Goal: Task Accomplishment & Management: Use online tool/utility

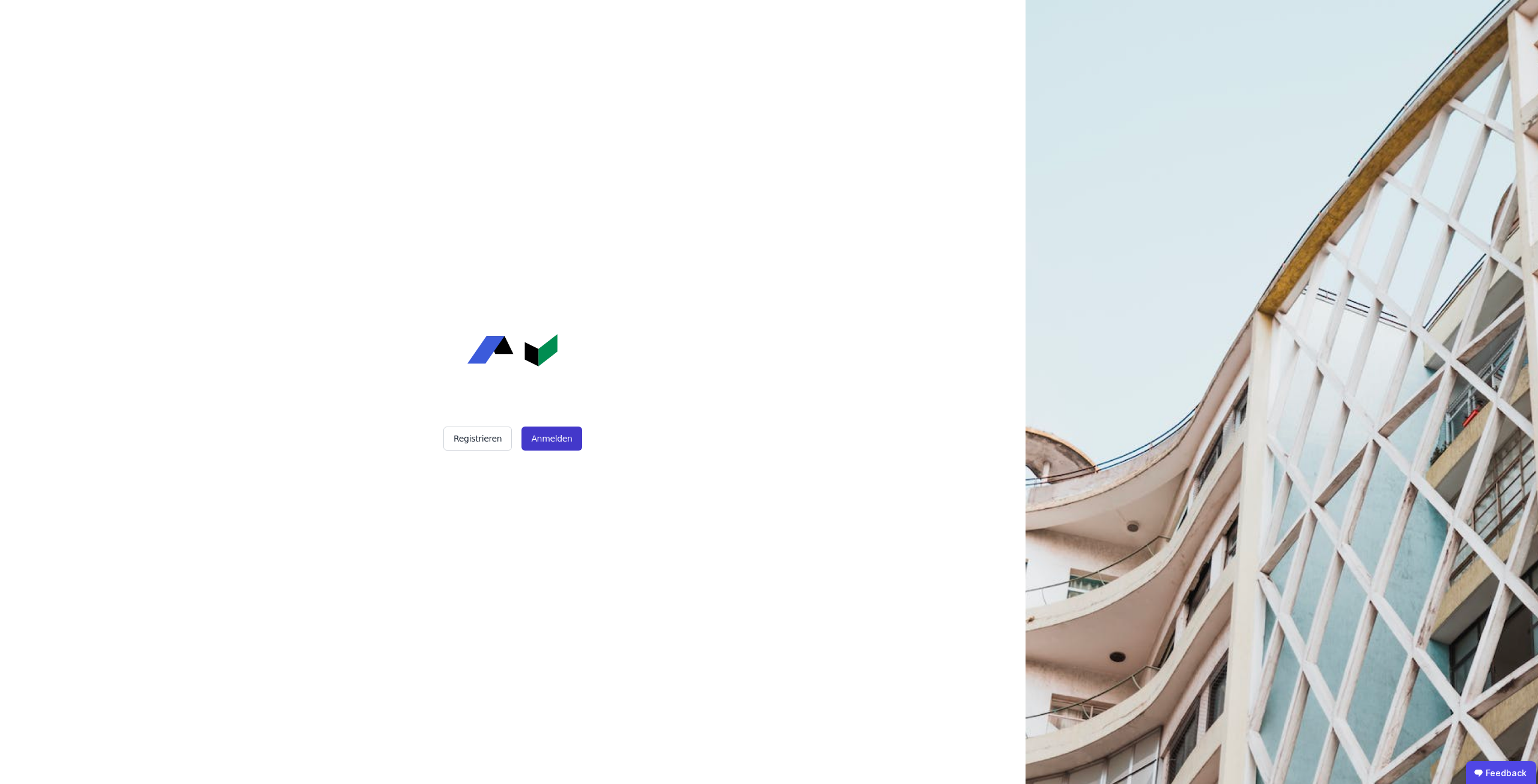
click at [542, 439] on button "Anmelden" at bounding box center [552, 438] width 61 height 24
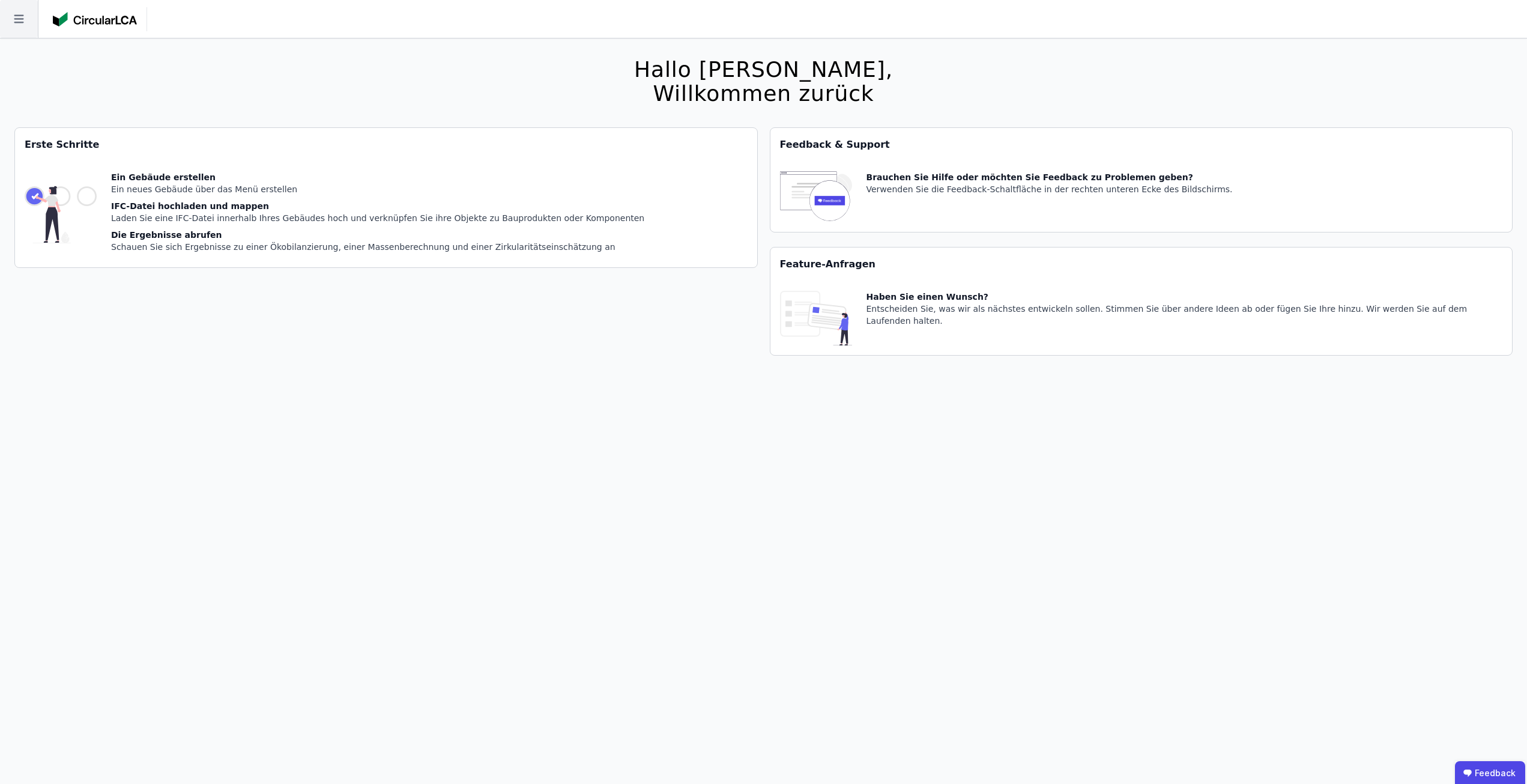
click at [20, 17] on icon at bounding box center [19, 19] width 38 height 38
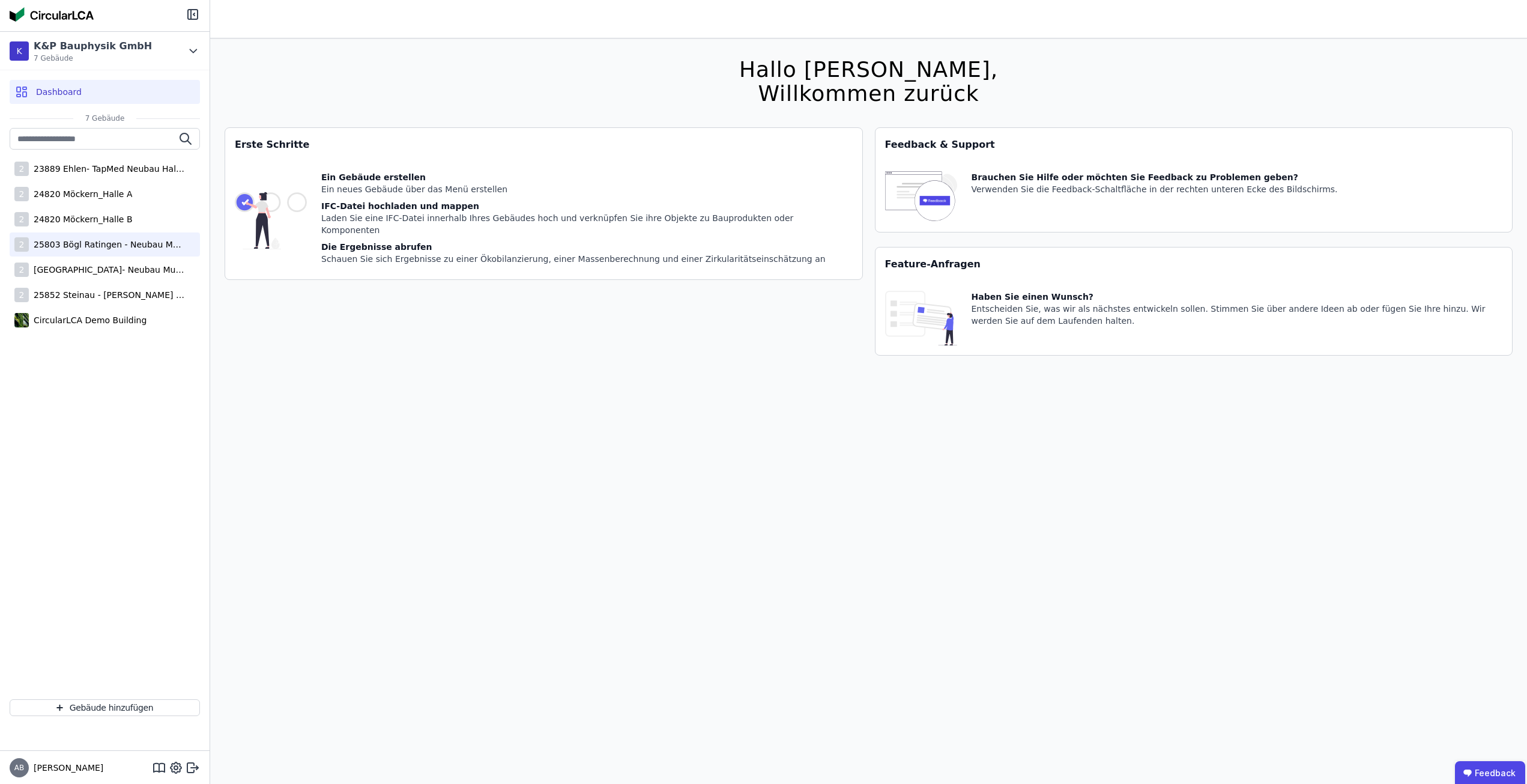
click at [119, 250] on div "2 25803 Bögl Ratingen - Neubau Multi-User Center" at bounding box center [104, 244] width 190 height 24
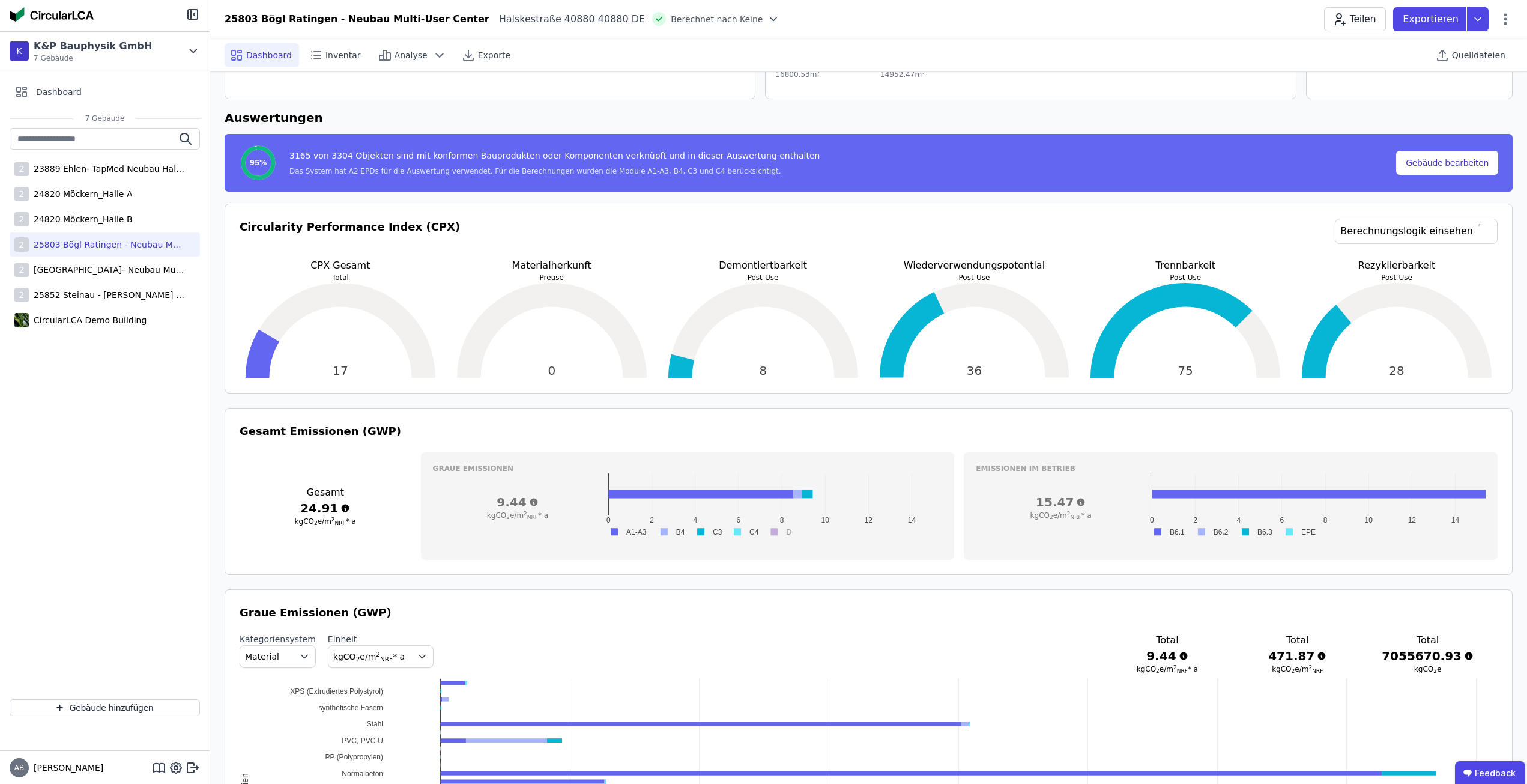
scroll to position [61, 0]
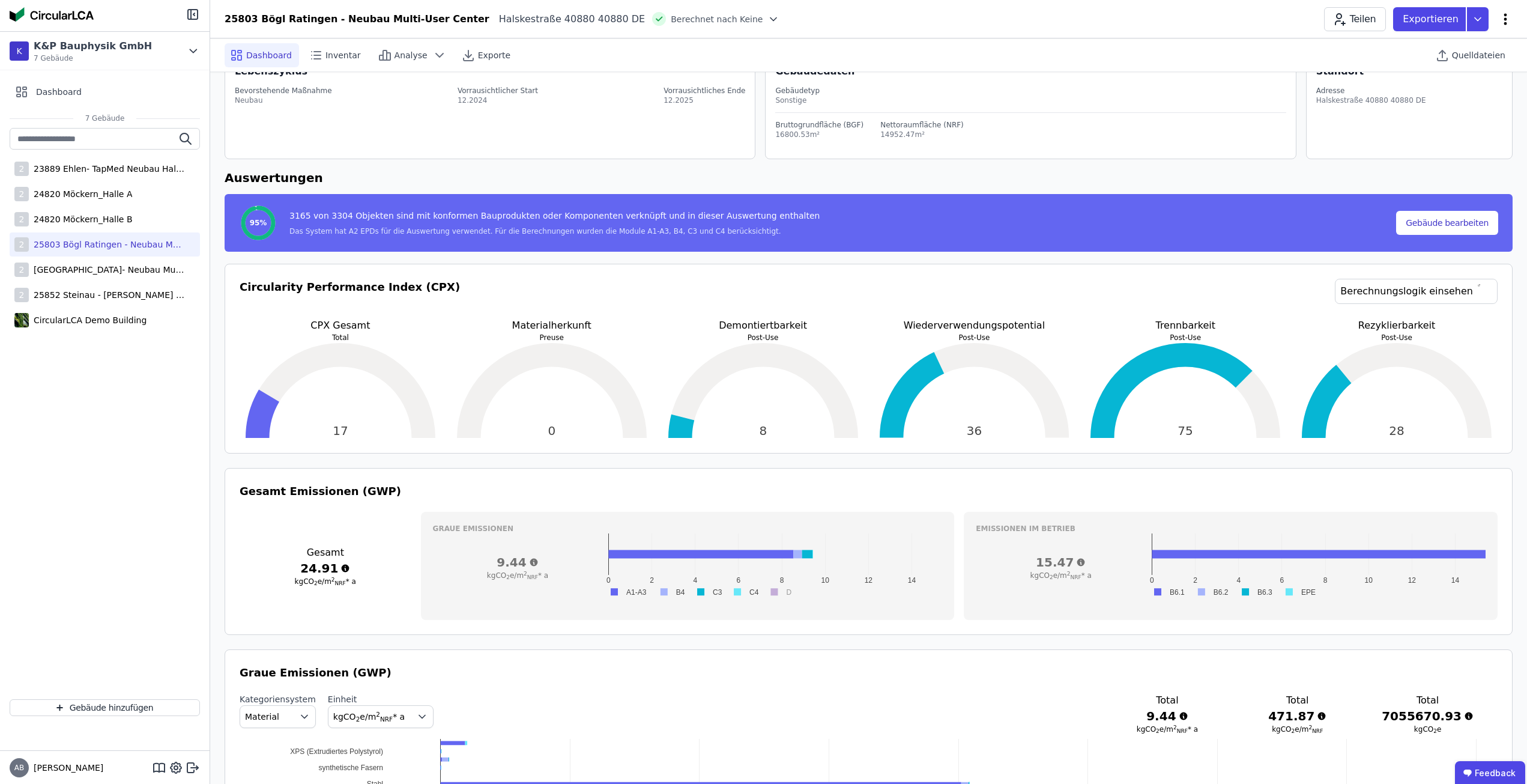
click at [1503, 20] on icon at bounding box center [1506, 19] width 15 height 15
click at [1465, 83] on div "Energie im Betrieb (B6)" at bounding box center [1454, 97] width 116 height 33
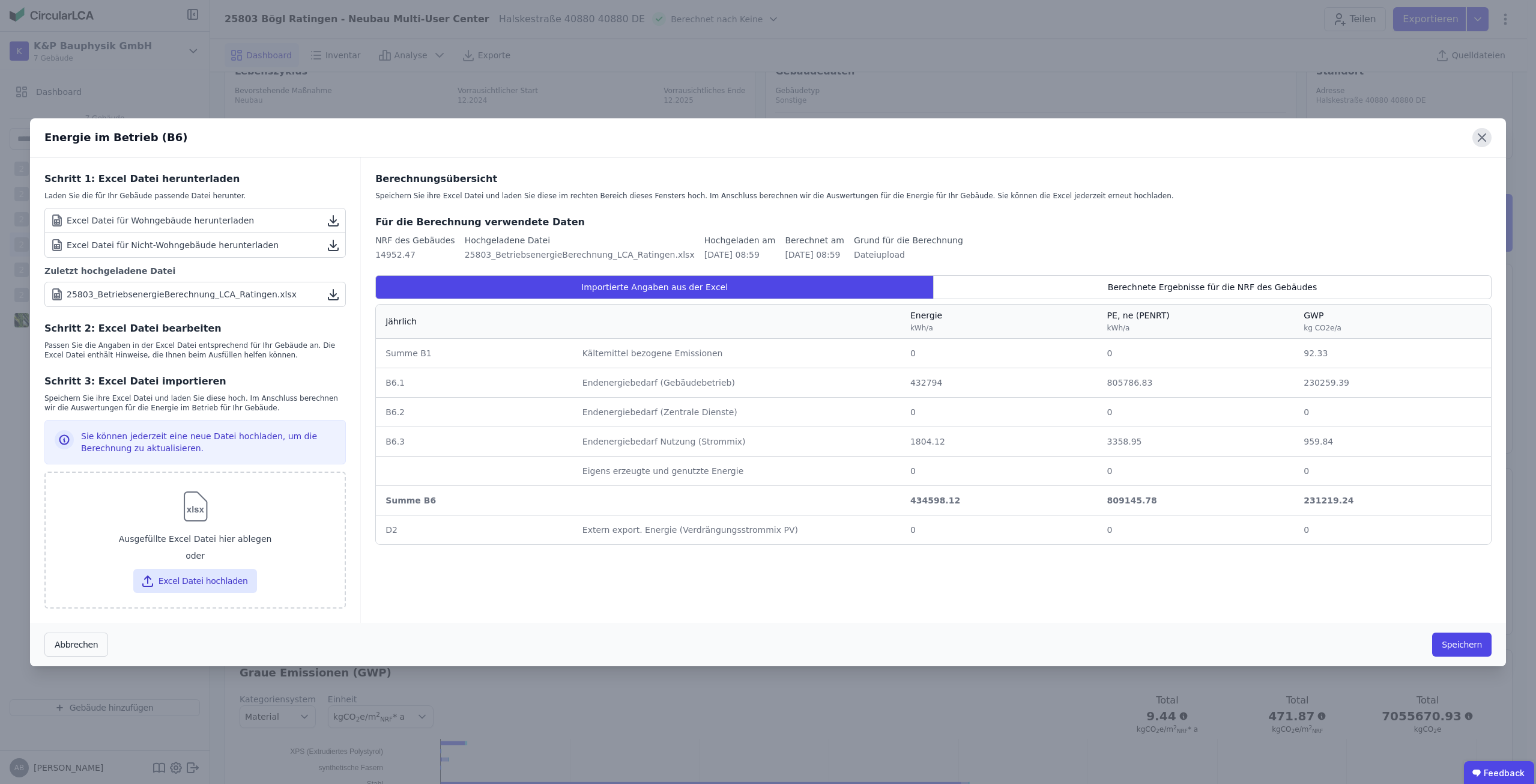
click at [1486, 138] on icon at bounding box center [1482, 138] width 20 height 20
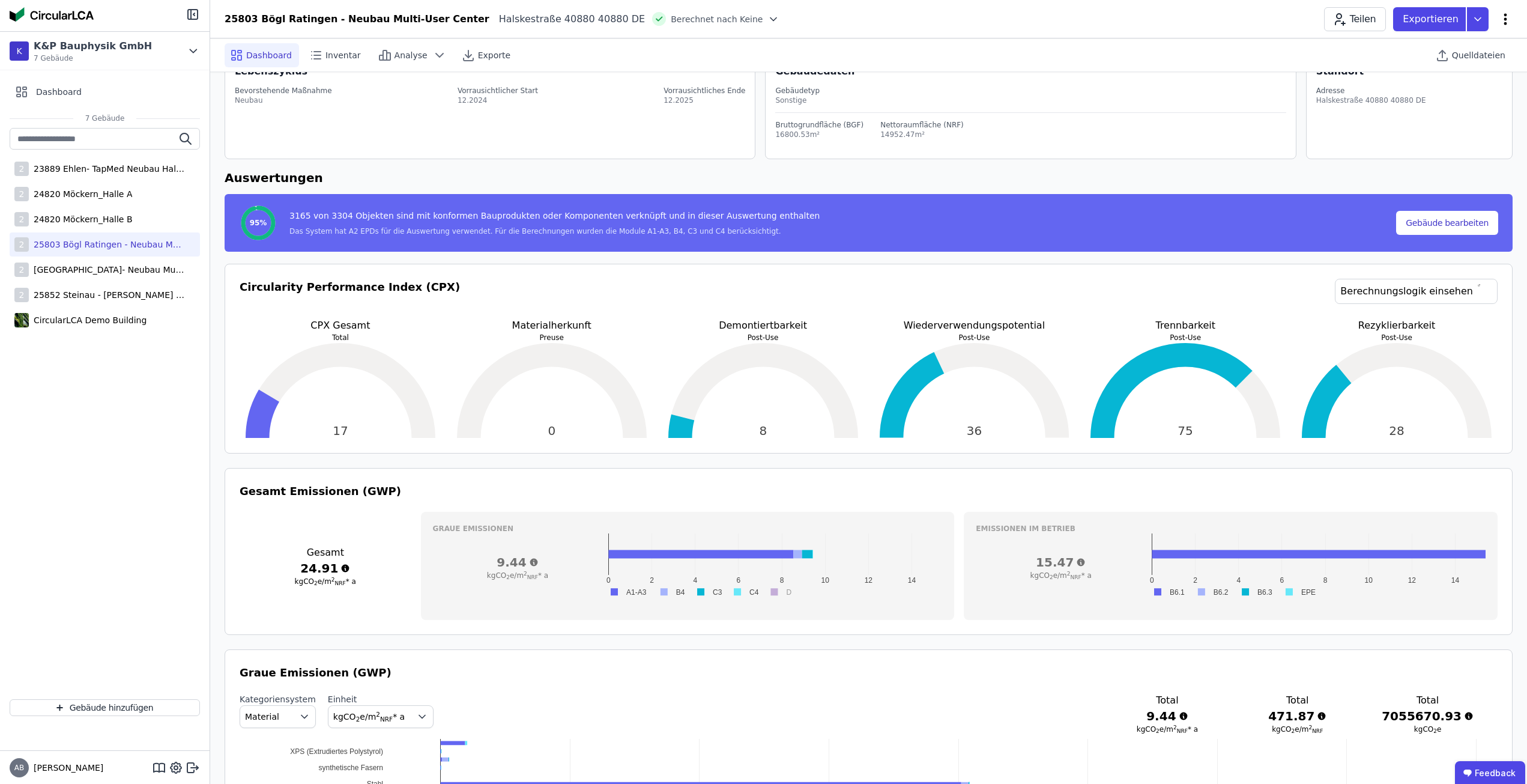
click at [1502, 18] on icon at bounding box center [1506, 19] width 15 height 15
click at [1473, 118] on span "Emissionen aus Betrieb" at bounding box center [1454, 130] width 97 height 24
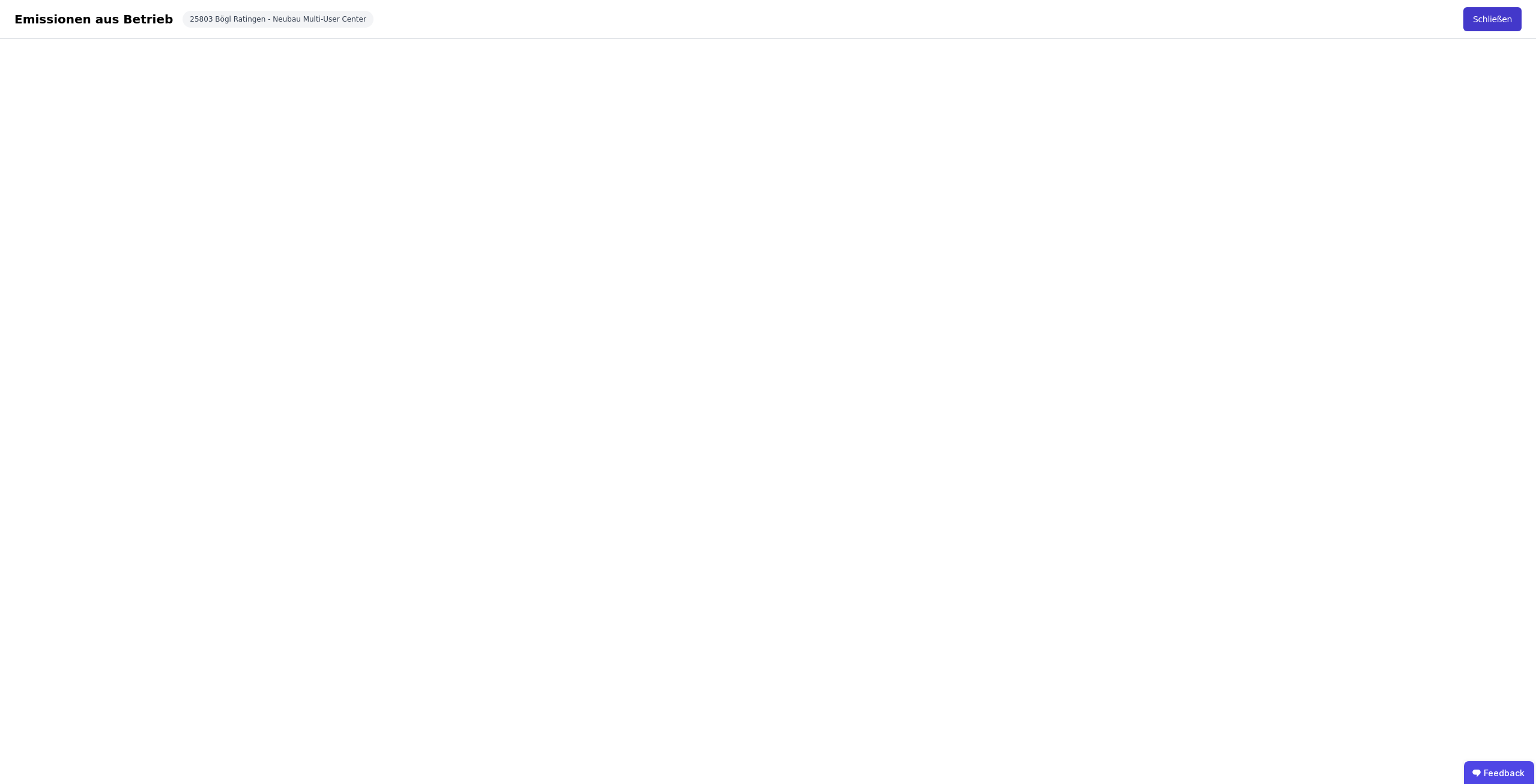
click at [1510, 15] on button "Schließen" at bounding box center [1493, 19] width 59 height 24
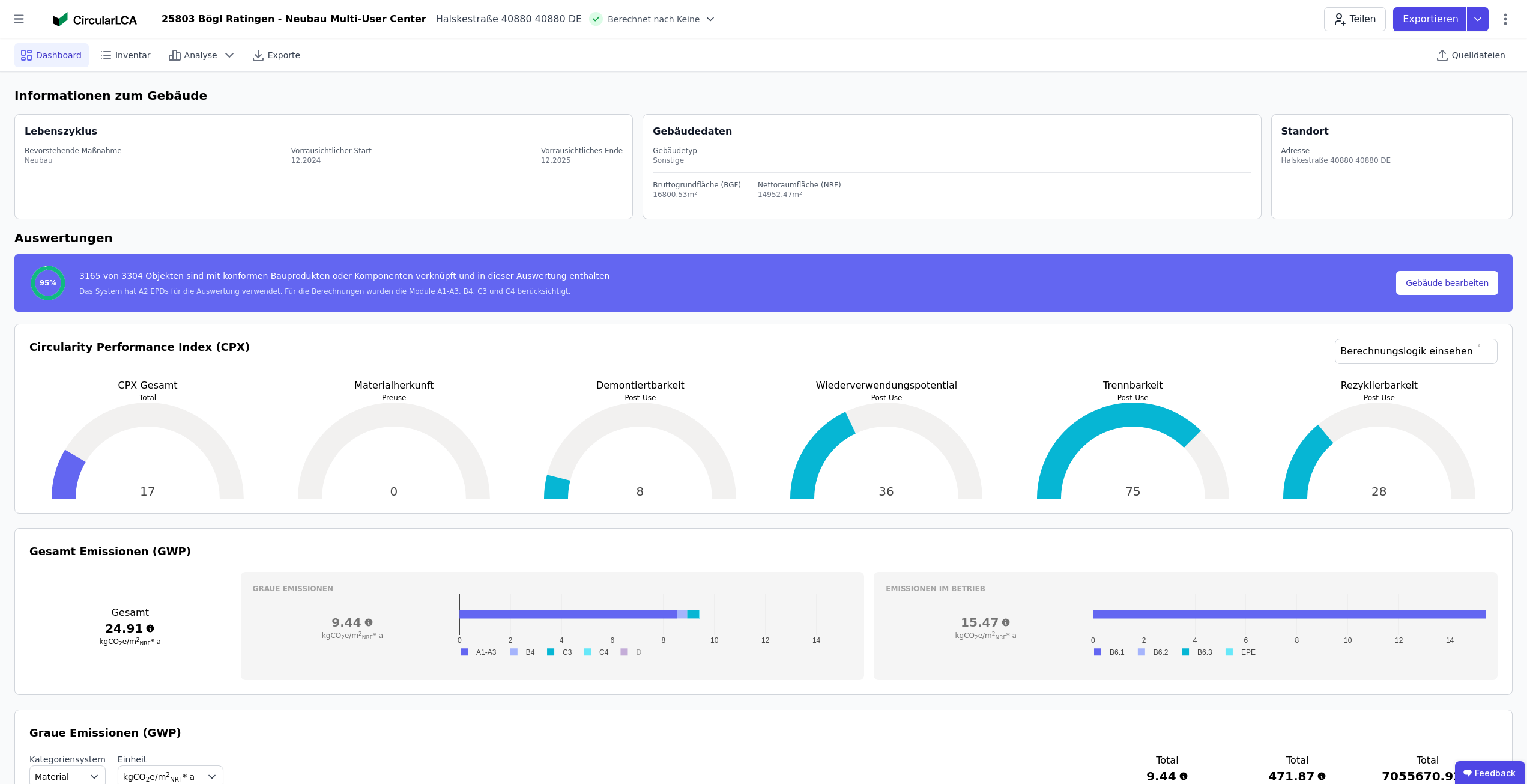
drag, startPoint x: 1523, startPoint y: 0, endPoint x: 1147, endPoint y: 66, distance: 381.7
click at [1129, 66] on div "Dashboard Inventar Analyse Exporte Quelldateien" at bounding box center [764, 55] width 1499 height 33
click at [1509, 24] on icon at bounding box center [1506, 19] width 15 height 15
click at [1461, 101] on div "Energie im Betrieb (B6)" at bounding box center [1454, 97] width 116 height 33
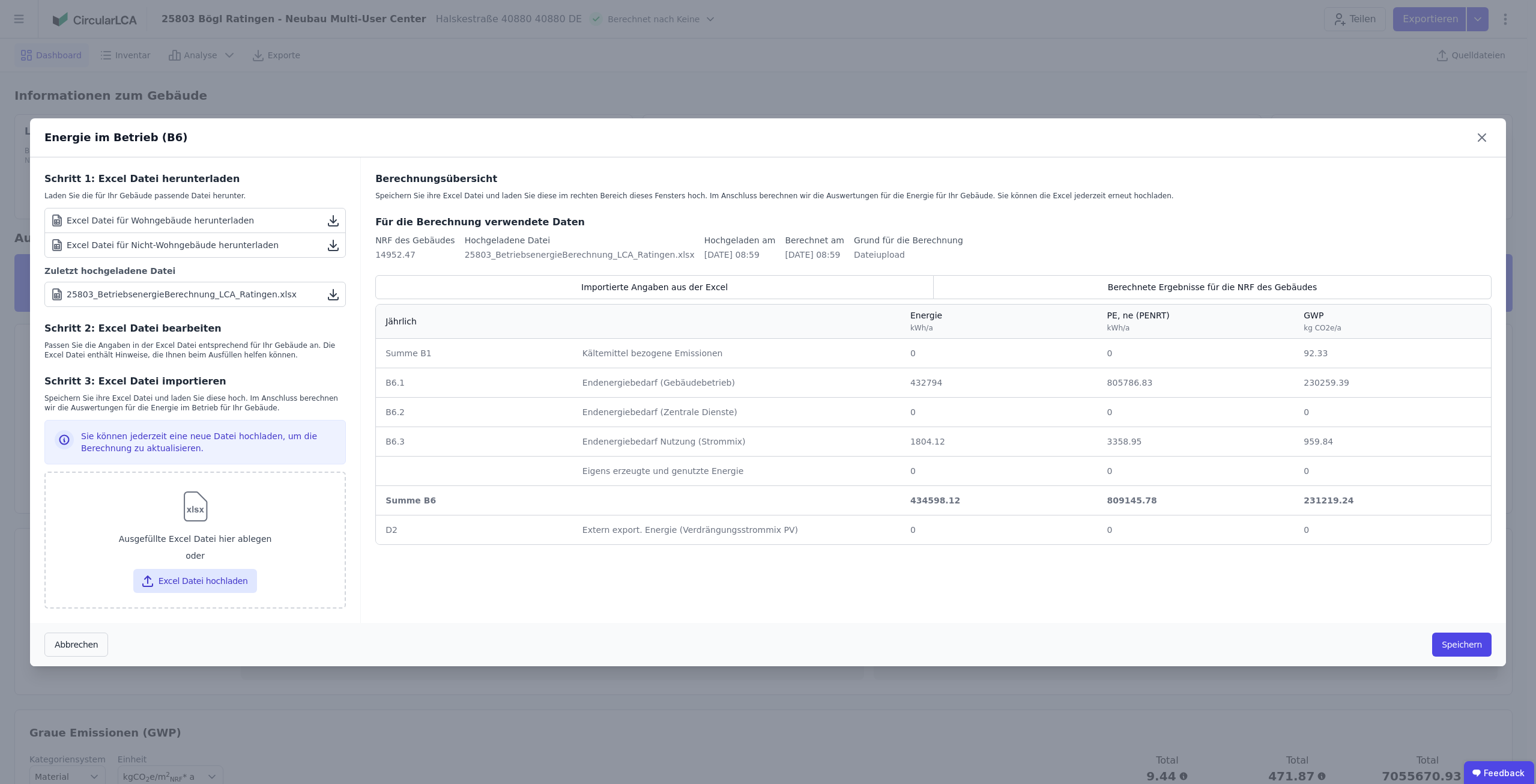
click at [865, 87] on div "Energie im Betrieb (B6) Schritt 1: Excel Datei herunterladen Laden Sie die für …" at bounding box center [768, 392] width 1536 height 784
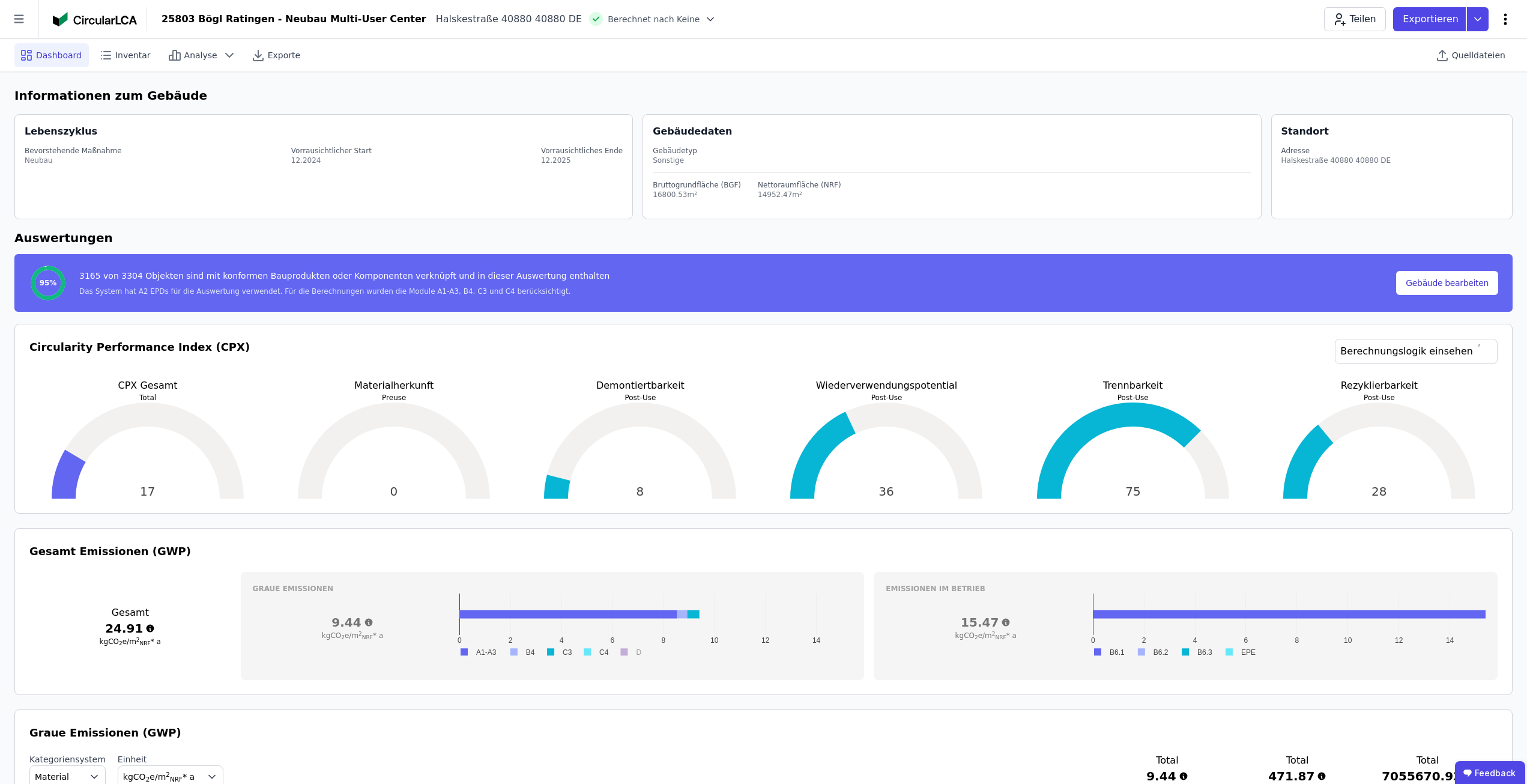
click at [1509, 12] on icon at bounding box center [1506, 19] width 15 height 15
click at [1476, 118] on span "Emissionen aus Betrieb" at bounding box center [1454, 130] width 97 height 24
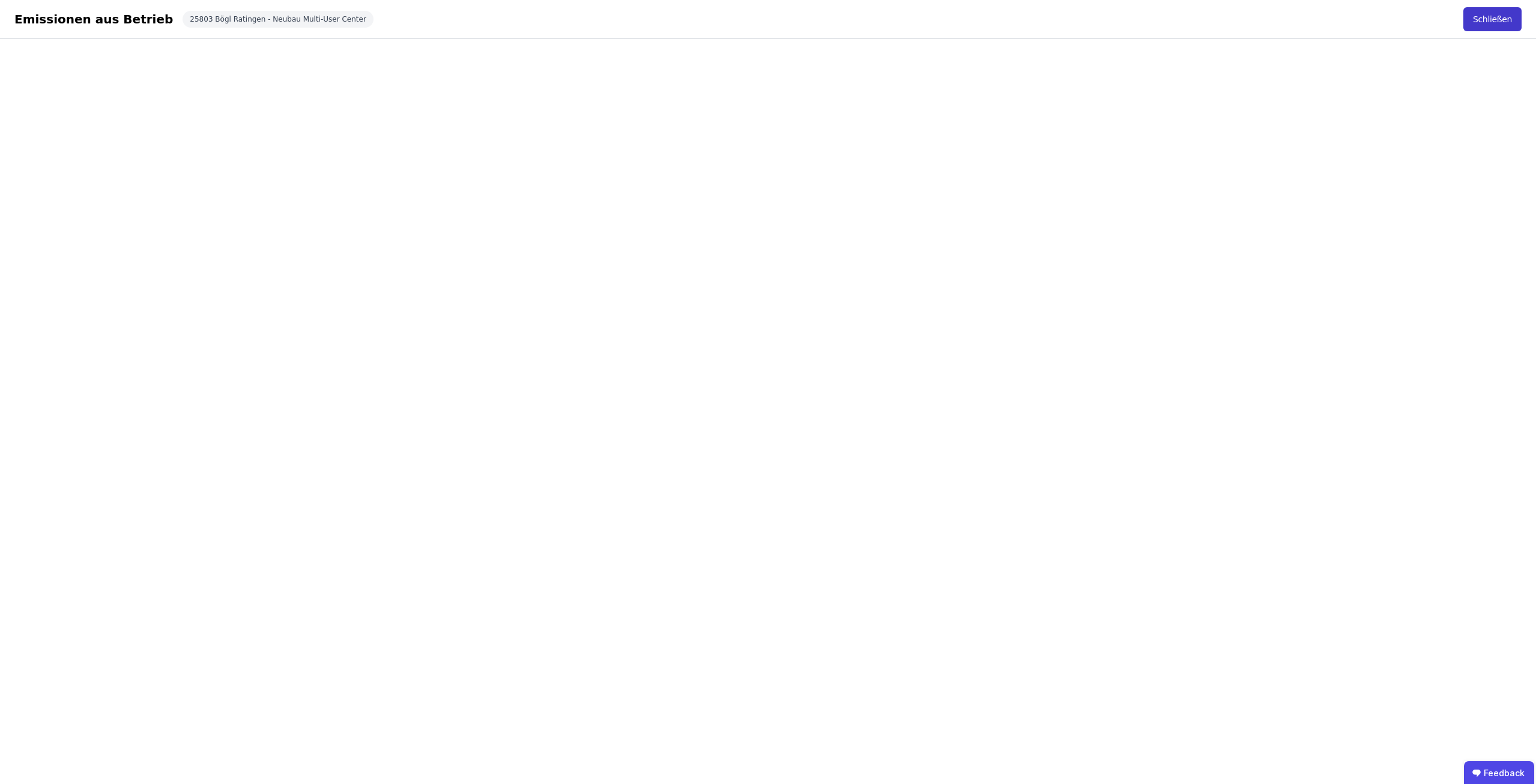
click at [1497, 25] on button "Schließen" at bounding box center [1493, 19] width 59 height 24
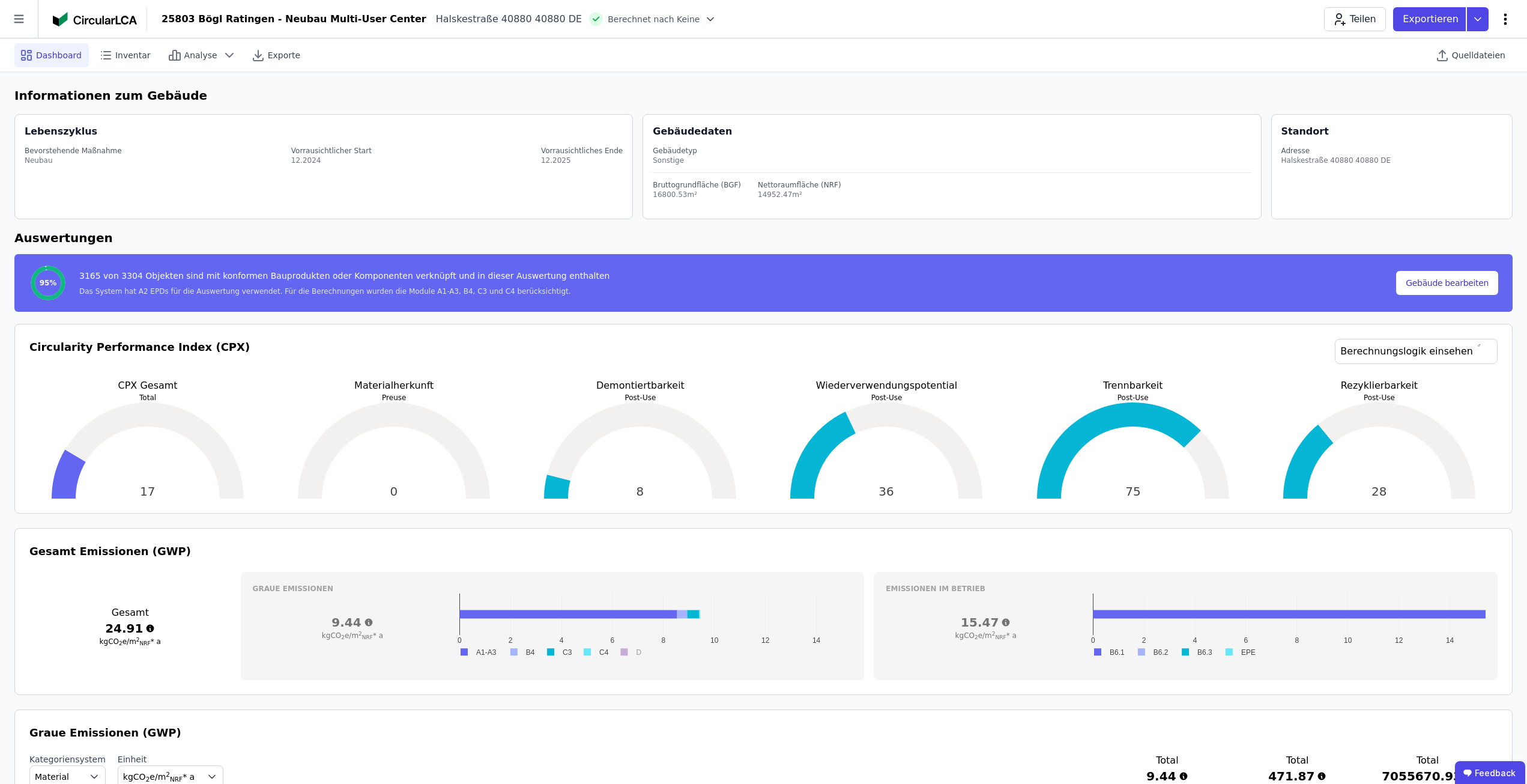
click at [1505, 17] on icon at bounding box center [1506, 19] width 15 height 15
click at [1464, 118] on span "Emissionen aus Betrieb" at bounding box center [1454, 130] width 97 height 24
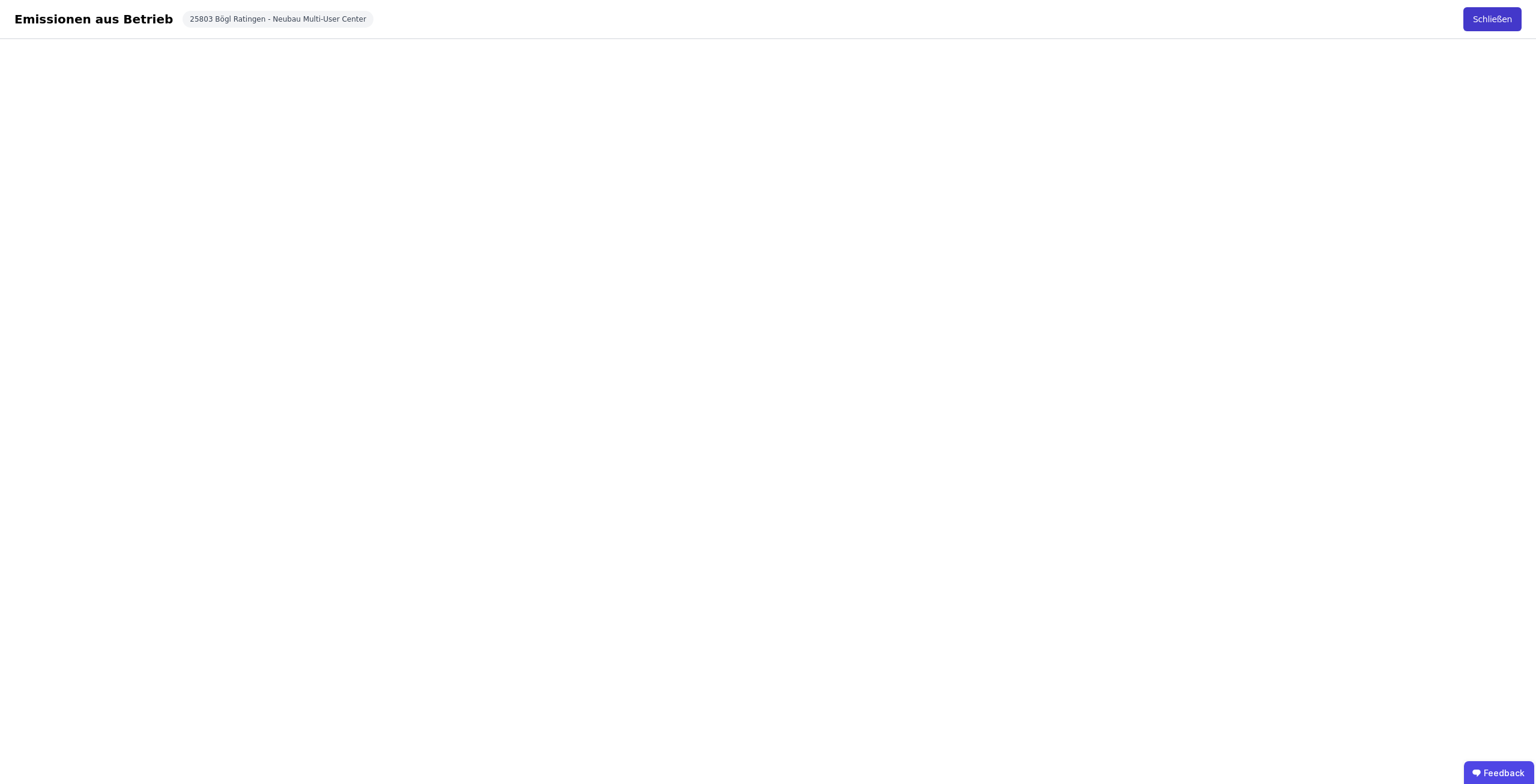
click at [1479, 18] on button "Schließen" at bounding box center [1493, 19] width 59 height 24
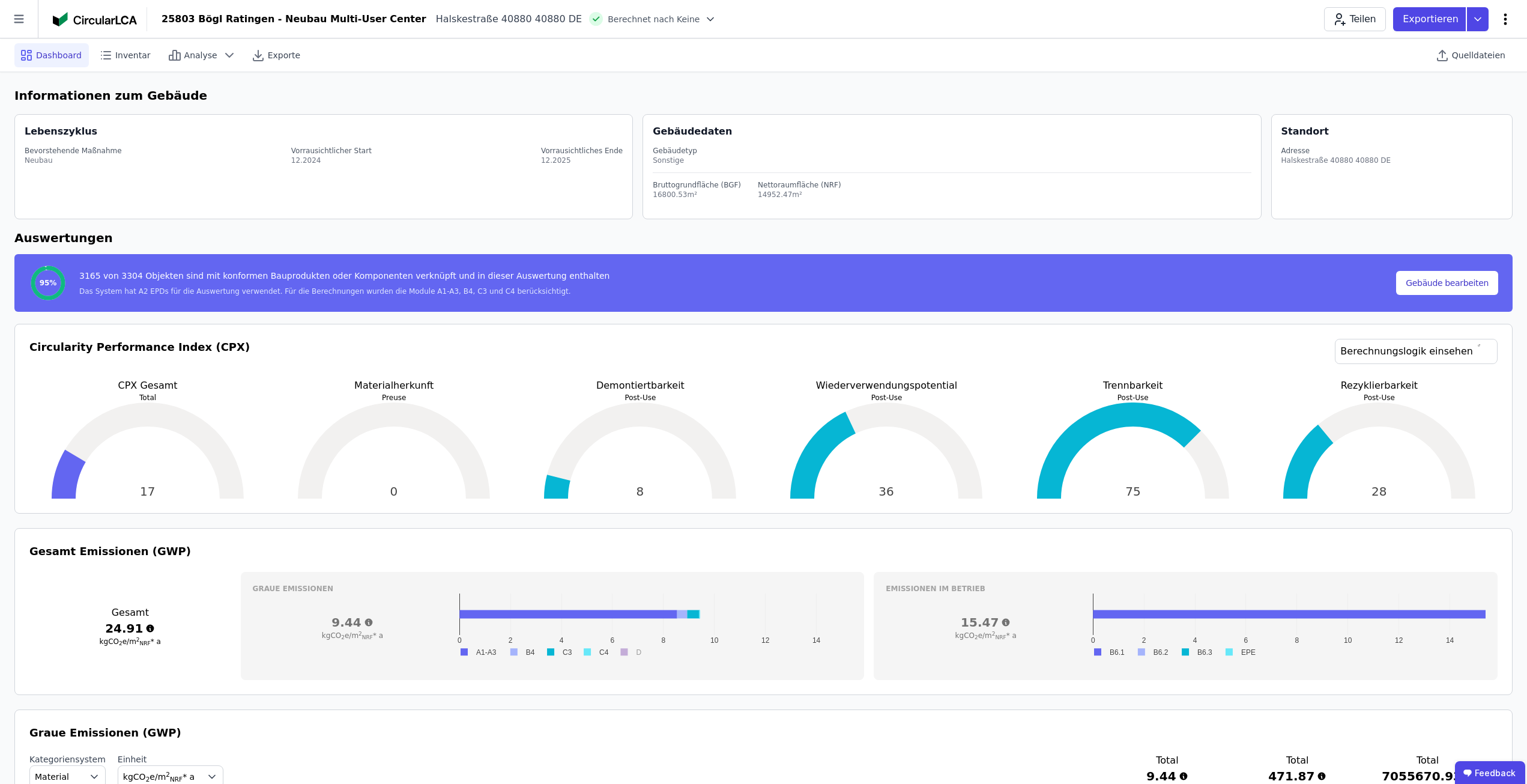
click at [1503, 18] on icon at bounding box center [1506, 19] width 15 height 15
click at [1497, 88] on div "Energie im Betrieb (B6)" at bounding box center [1454, 97] width 116 height 33
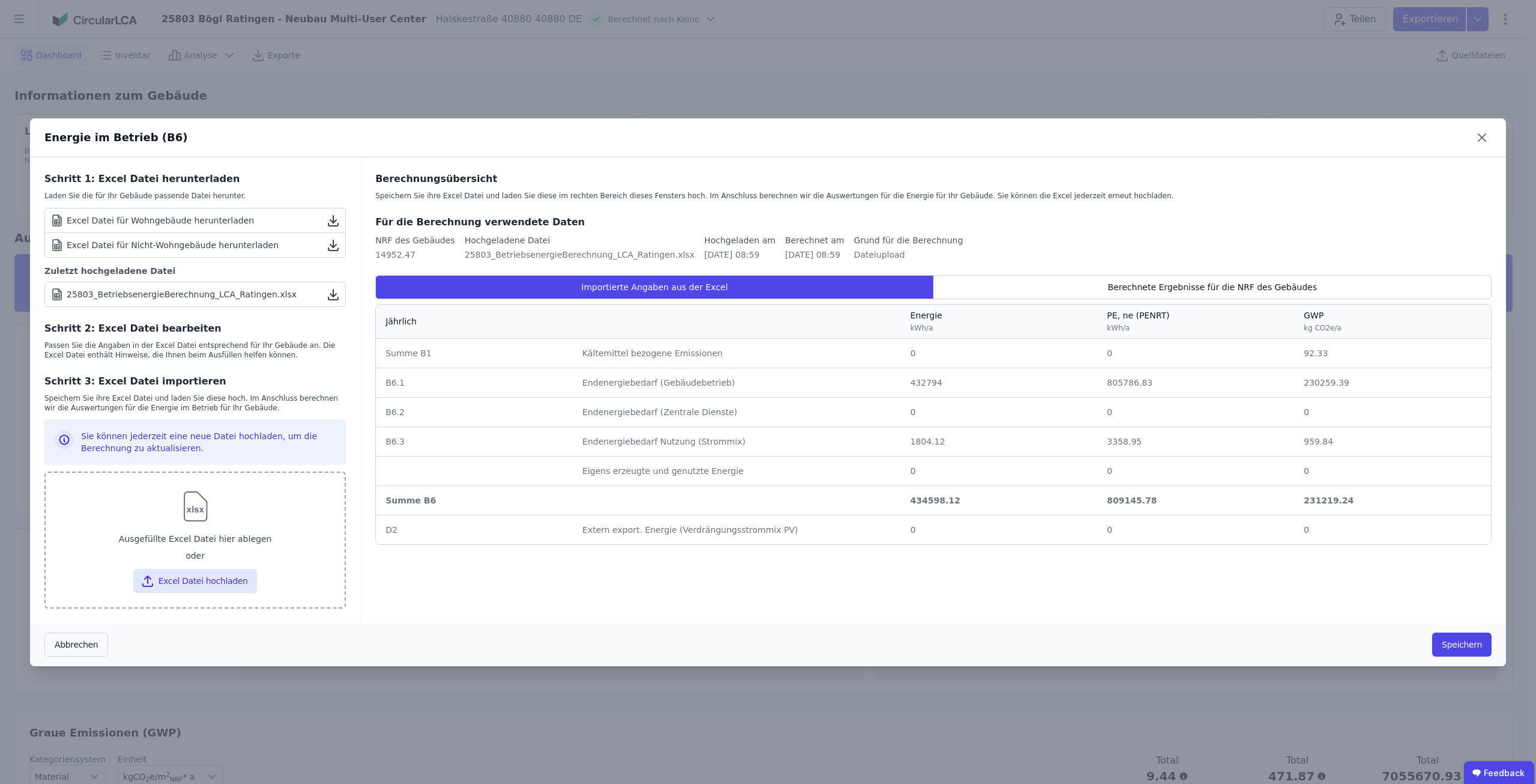
click at [169, 529] on div "Ausgefüllte Excel Datei hier ablegen" at bounding box center [195, 539] width 280 height 21
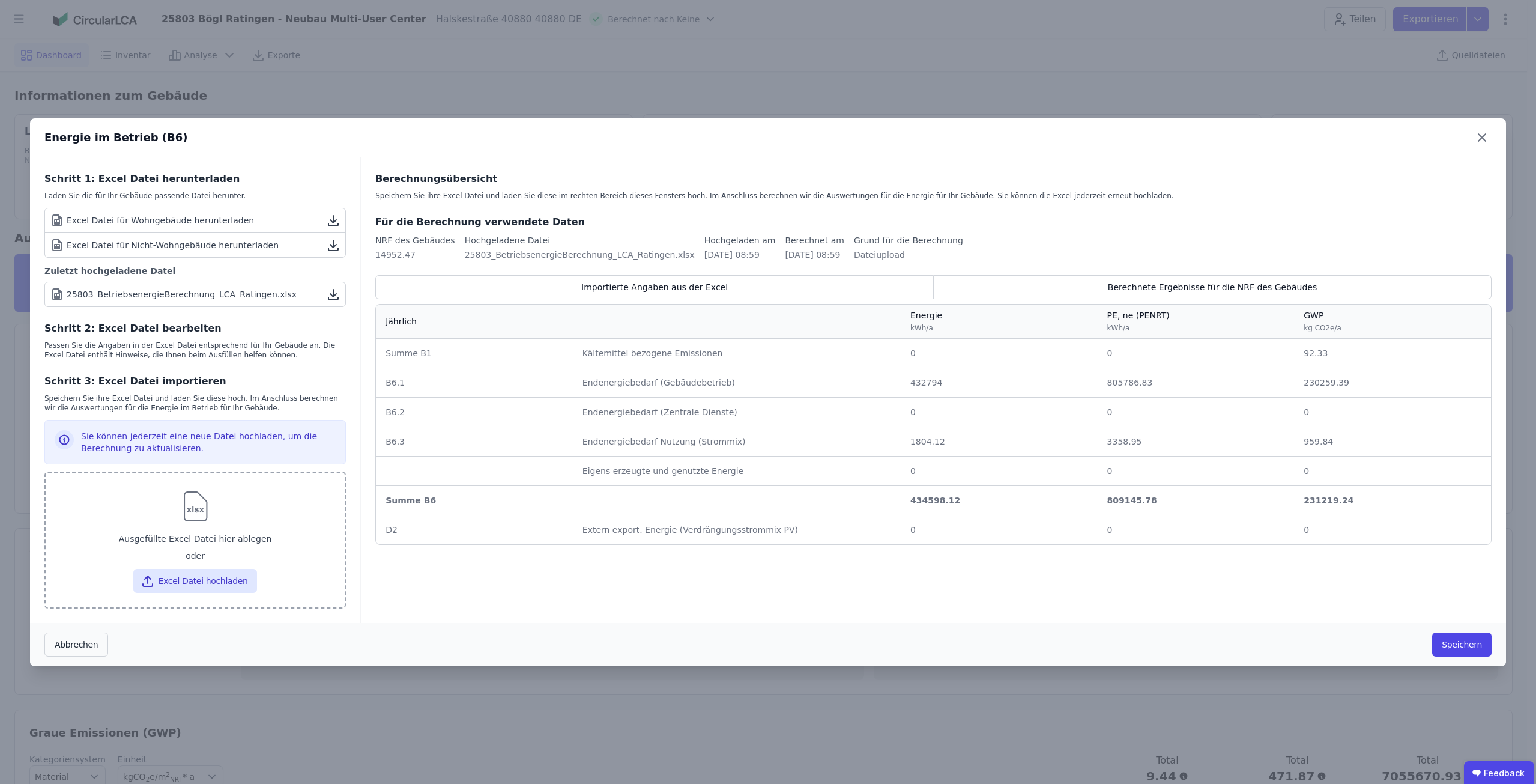
type input "**********"
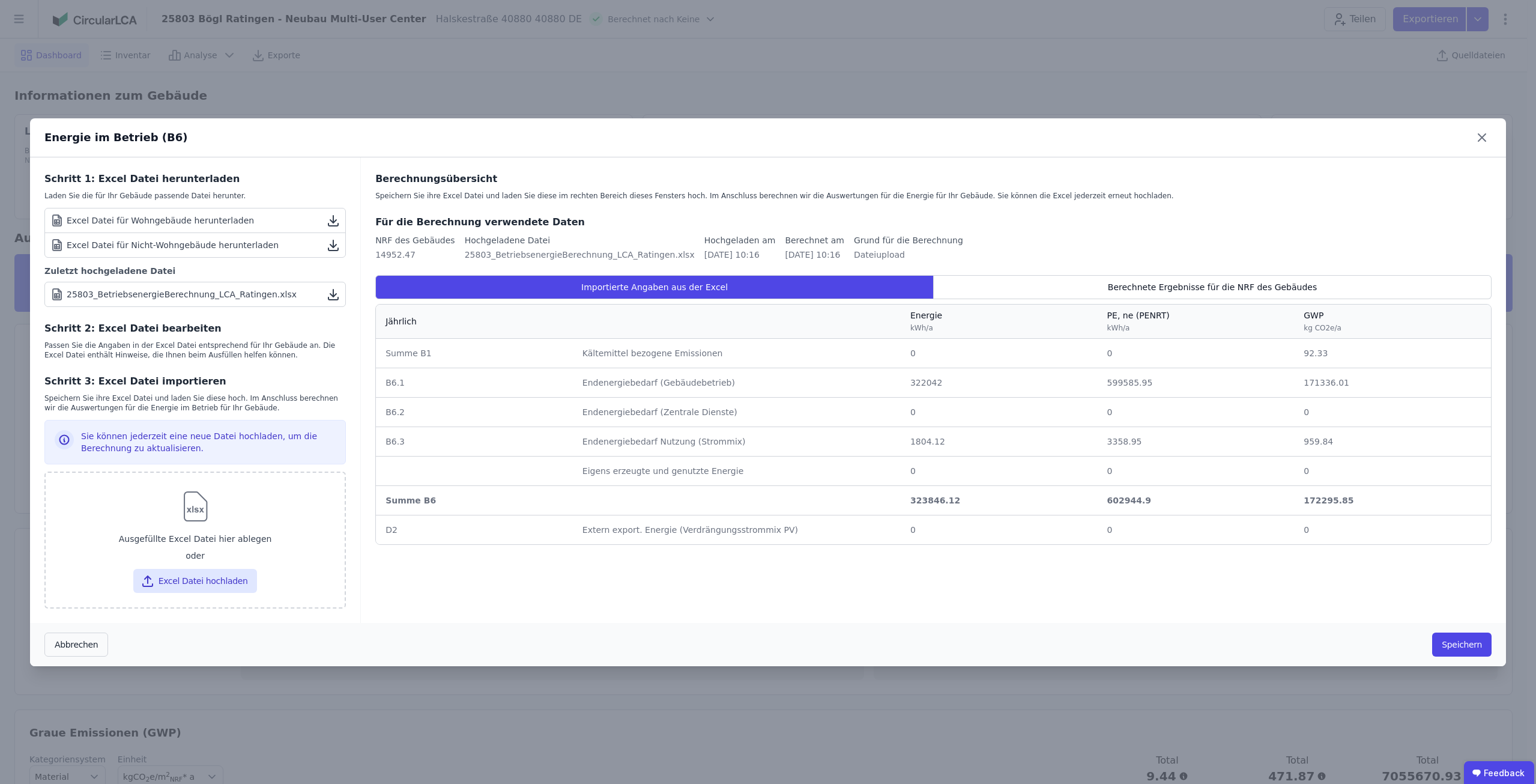
click at [928, 354] on div "0" at bounding box center [999, 352] width 178 height 12
click at [918, 354] on div "0" at bounding box center [999, 352] width 178 height 12
click at [1471, 645] on button "Speichern" at bounding box center [1462, 644] width 60 height 24
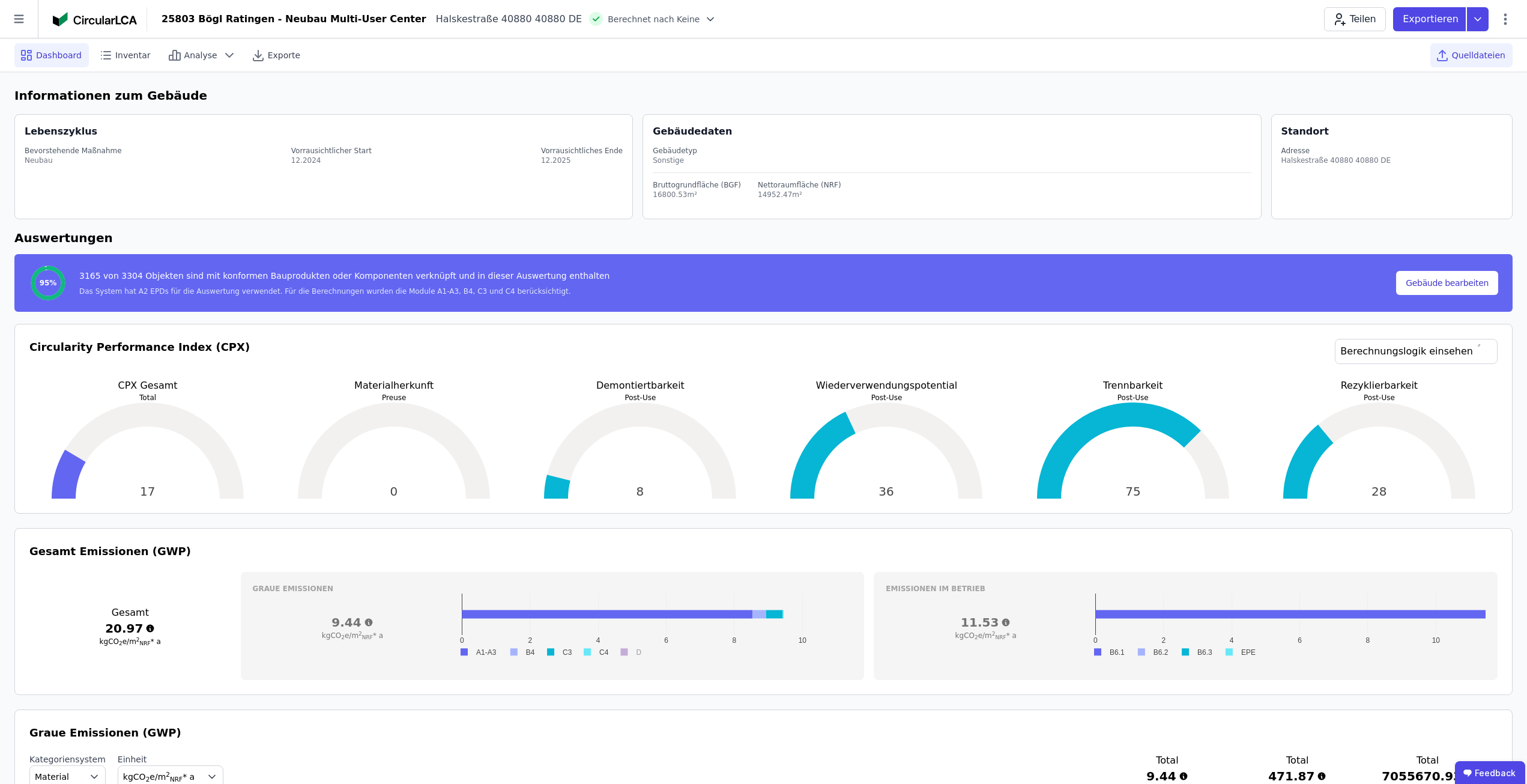
click at [1500, 55] on span "Quelldateien" at bounding box center [1478, 55] width 54 height 12
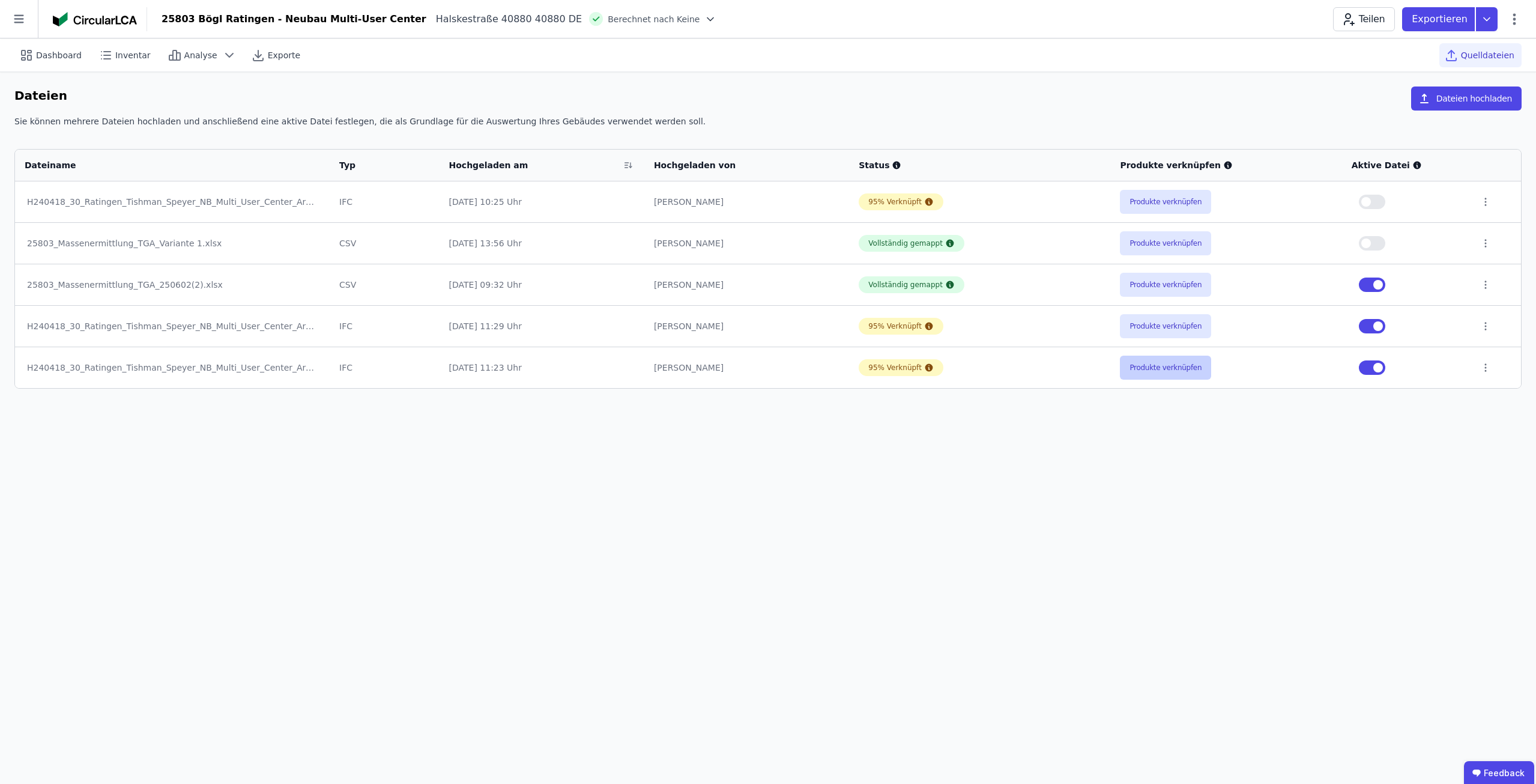
click at [1157, 367] on button "Produkte verknüpfen" at bounding box center [1165, 367] width 91 height 24
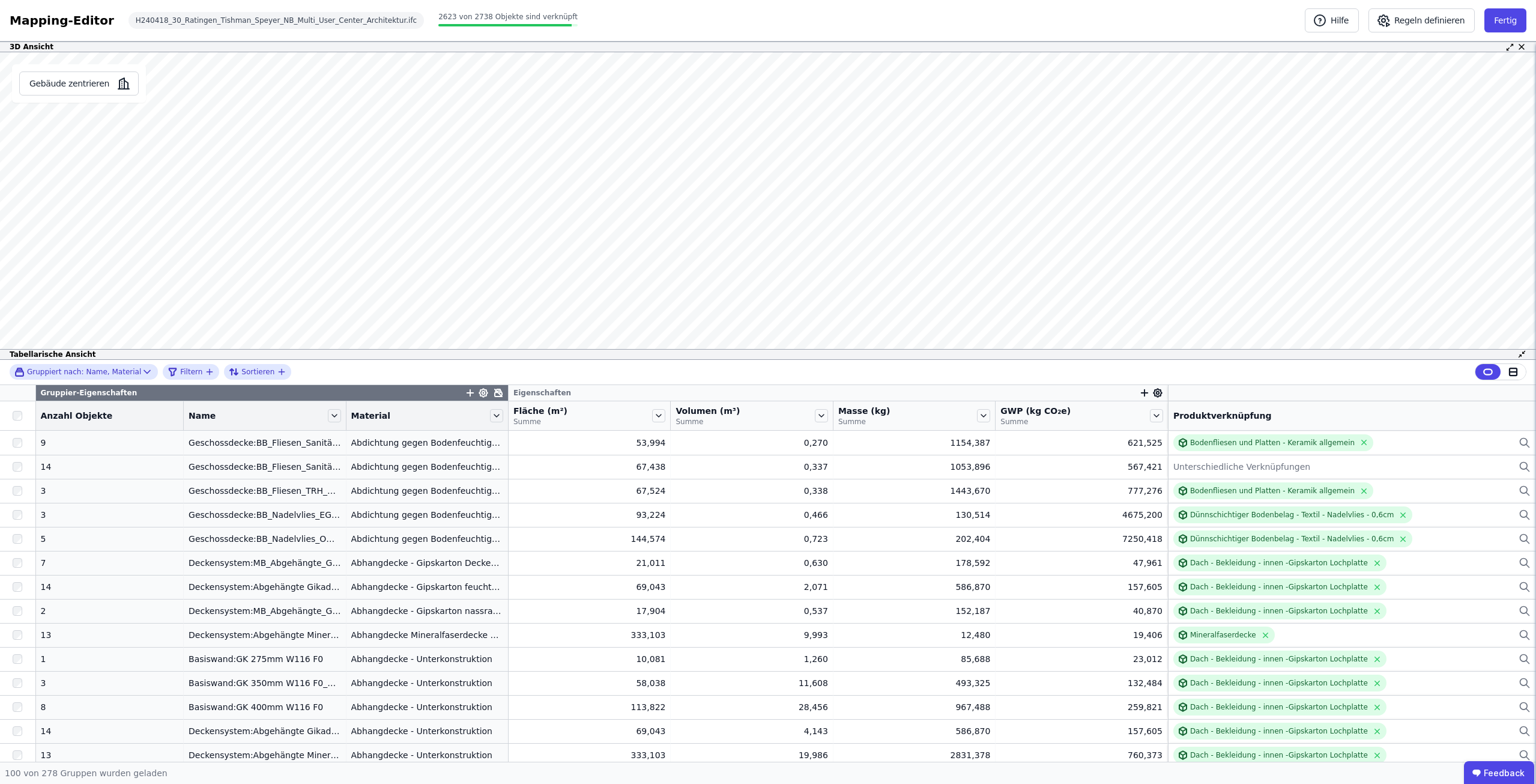
click at [999, 226] on div "3D Ansicht Gebäude zentrieren Es sind keine Objektdaten verfügbar Dieses Objekt…" at bounding box center [768, 400] width 1536 height 720
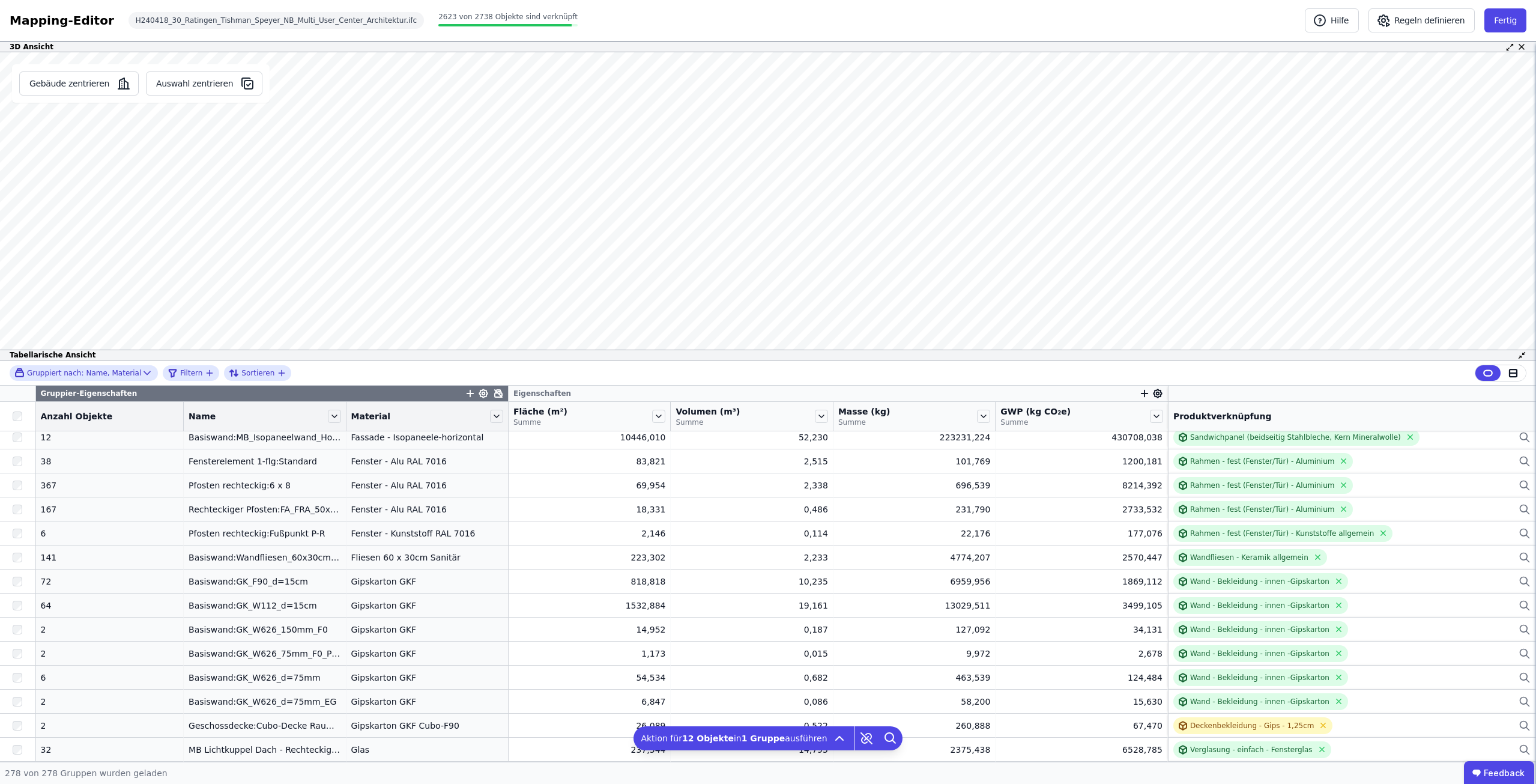
scroll to position [3514, 0]
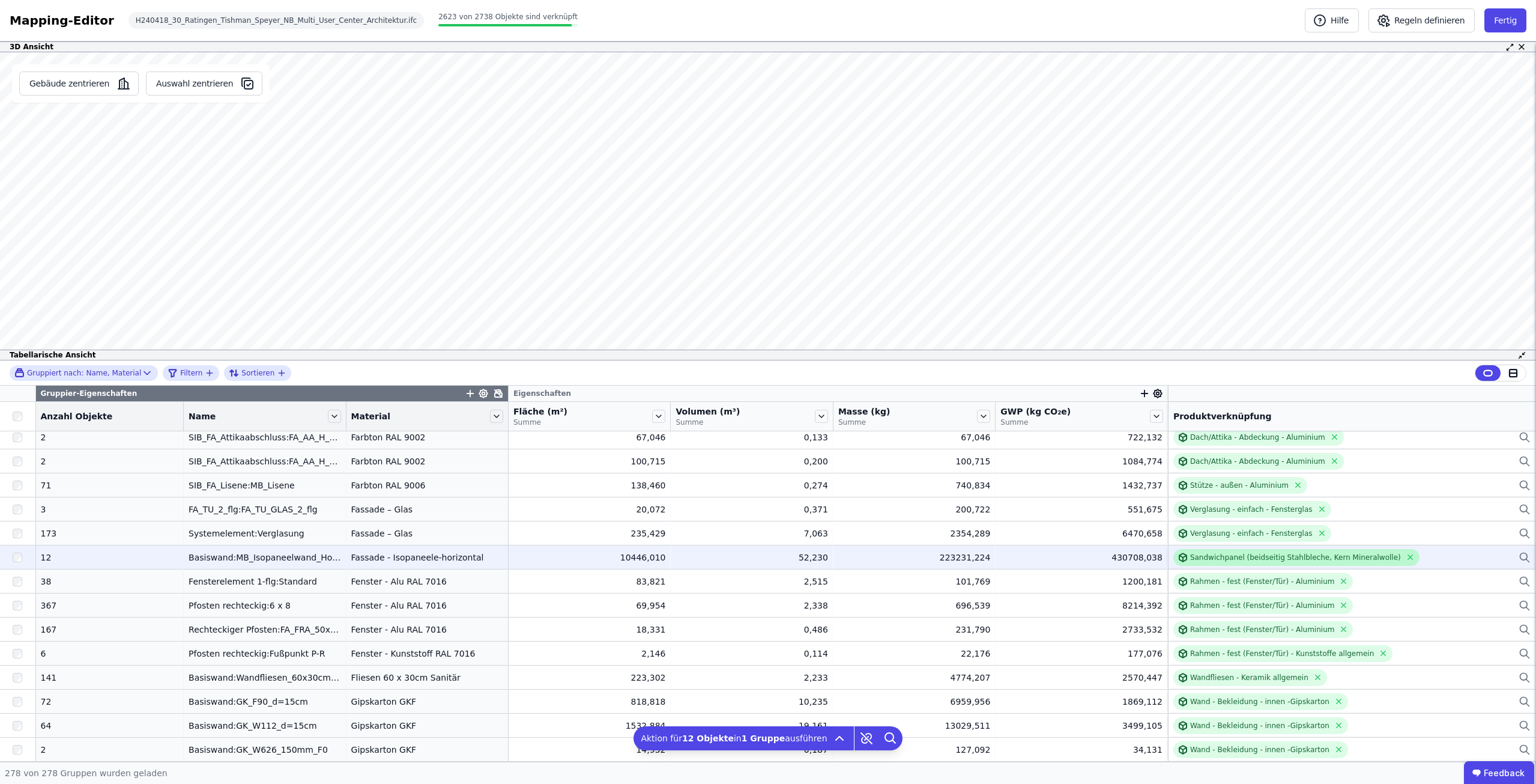
click at [1287, 555] on div "Sandwichpanel (beidseitig Stahlbleche, Kern Mineralwolle)" at bounding box center [1296, 557] width 211 height 10
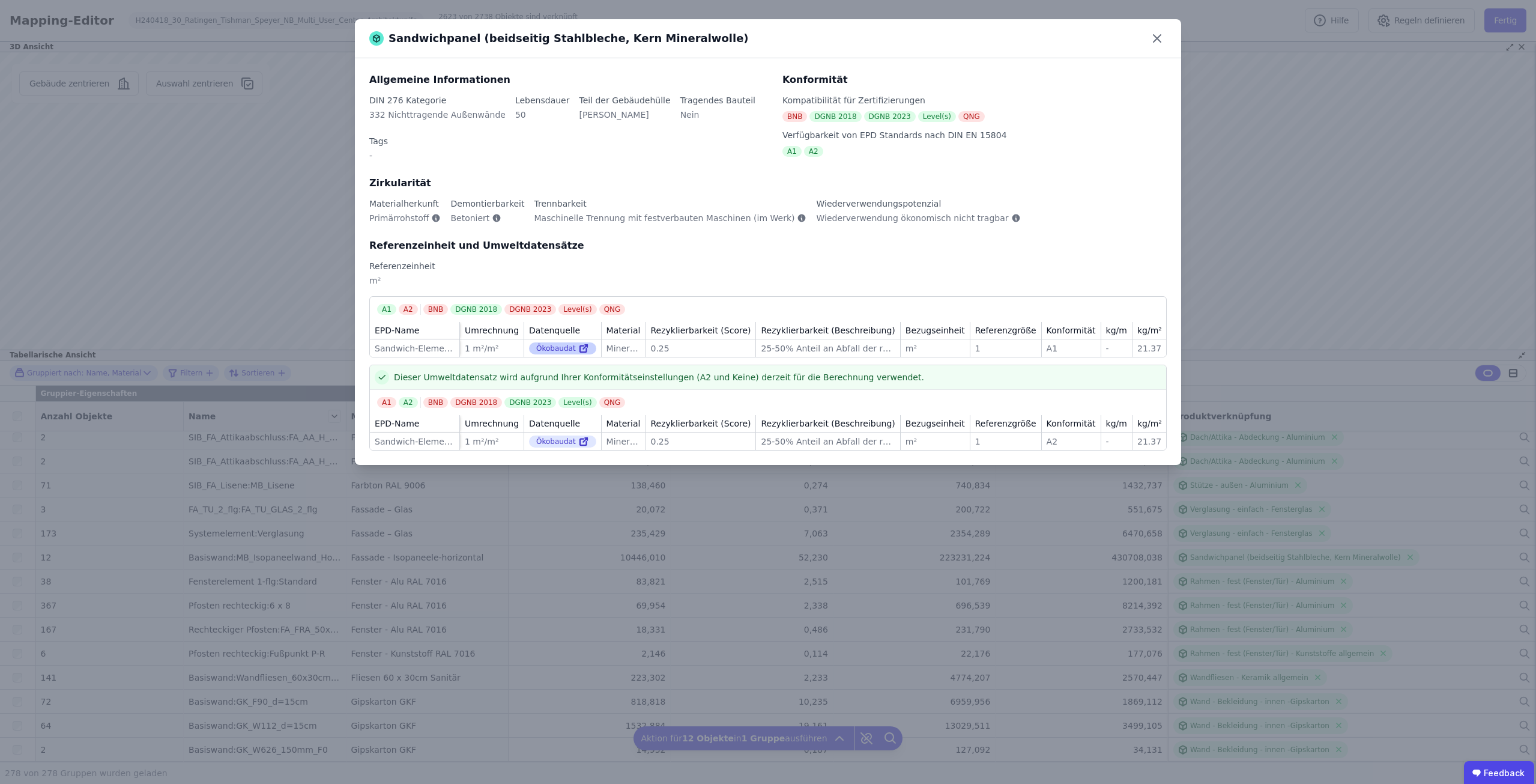
click at [549, 343] on div "Ökobaudat" at bounding box center [562, 349] width 67 height 12
click at [558, 343] on div "Ökobaudat" at bounding box center [562, 349] width 67 height 12
click at [578, 341] on icon at bounding box center [583, 348] width 11 height 15
click at [1155, 41] on icon at bounding box center [1157, 39] width 20 height 20
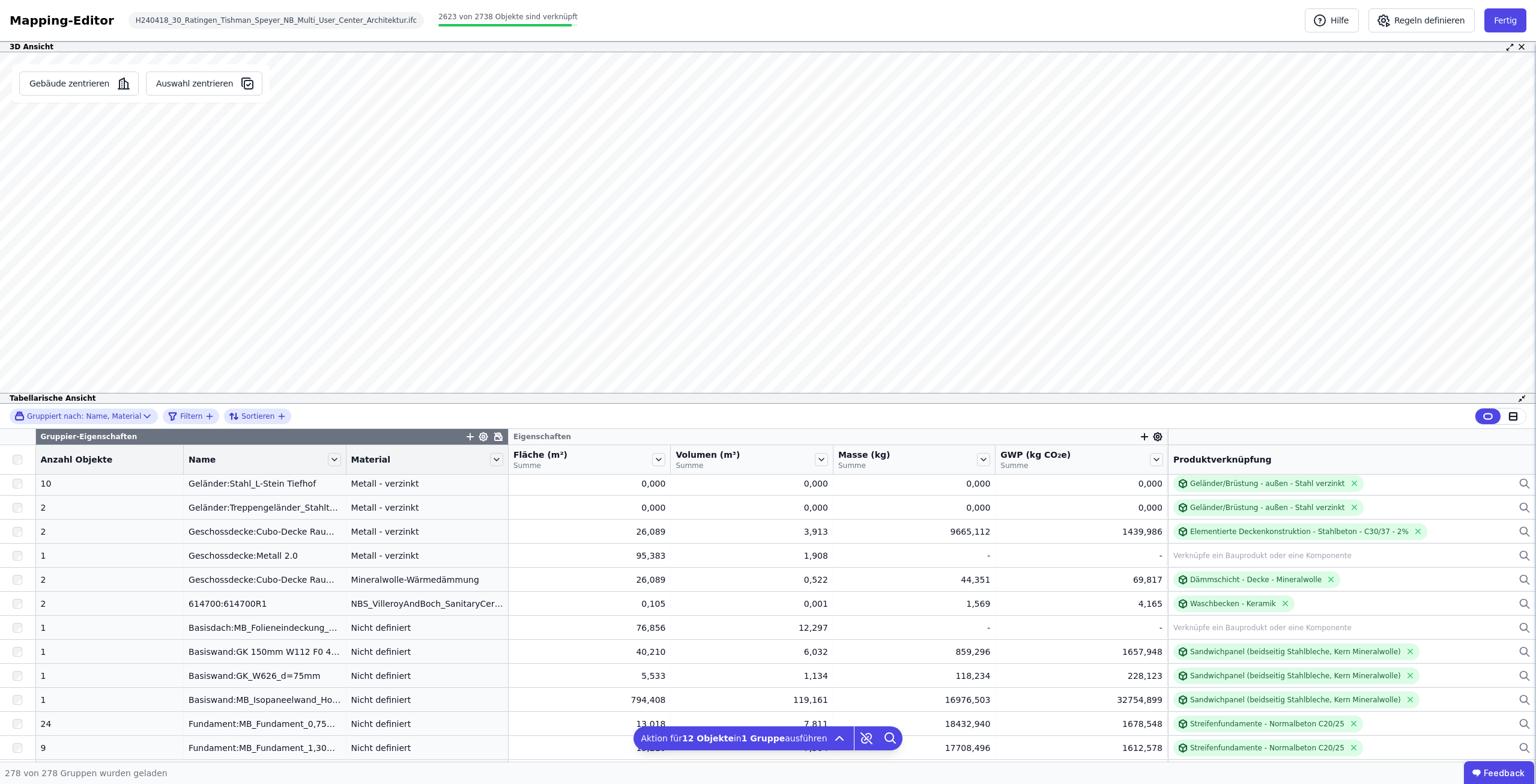
scroll to position [3989, 0]
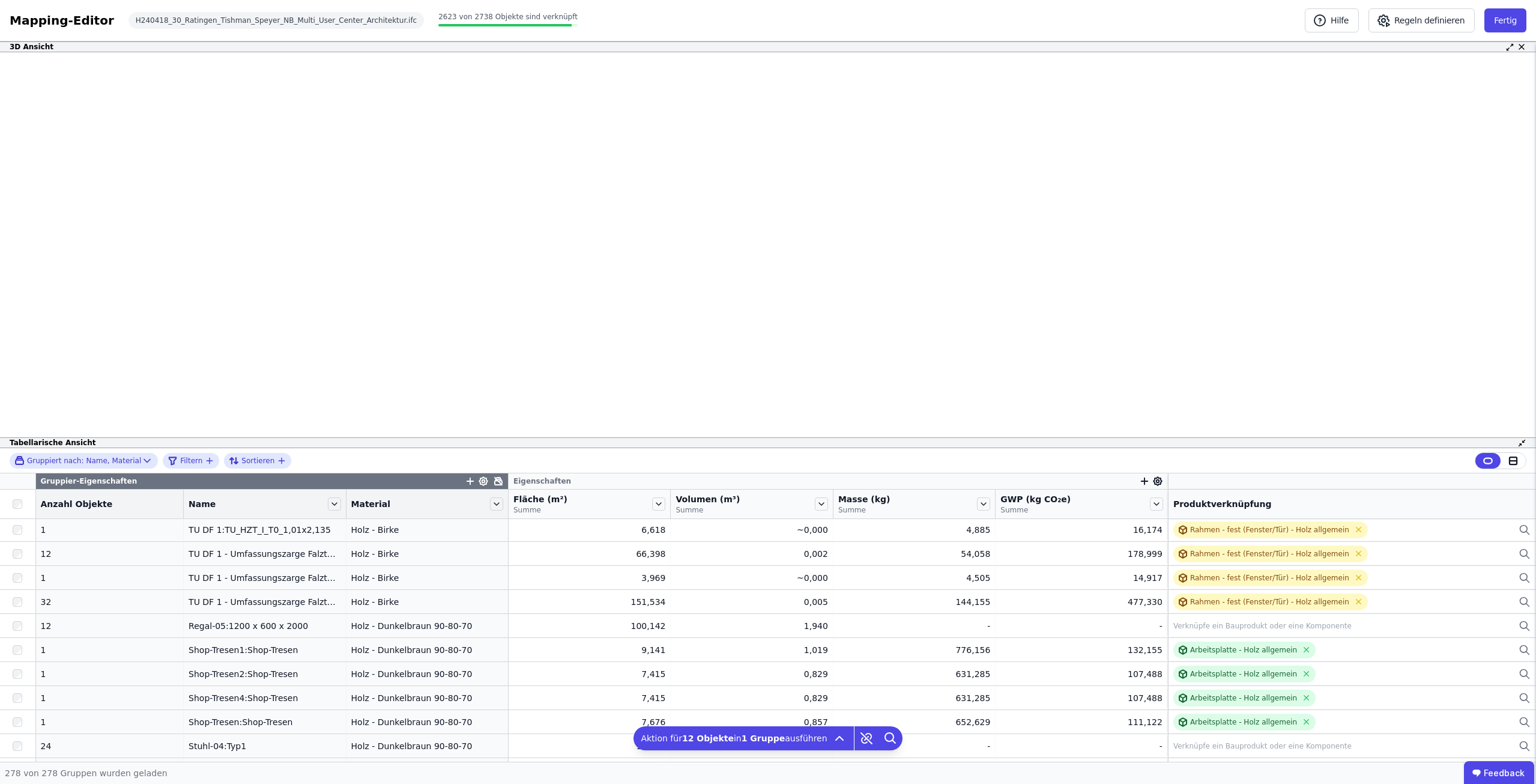
click at [886, 297] on div "3D Ansicht Gebäude zentrieren Auswahl zentrieren Es sind keine Objektdaten verf…" at bounding box center [768, 400] width 1536 height 720
click at [1502, 15] on button "Fertig" at bounding box center [1505, 21] width 42 height 24
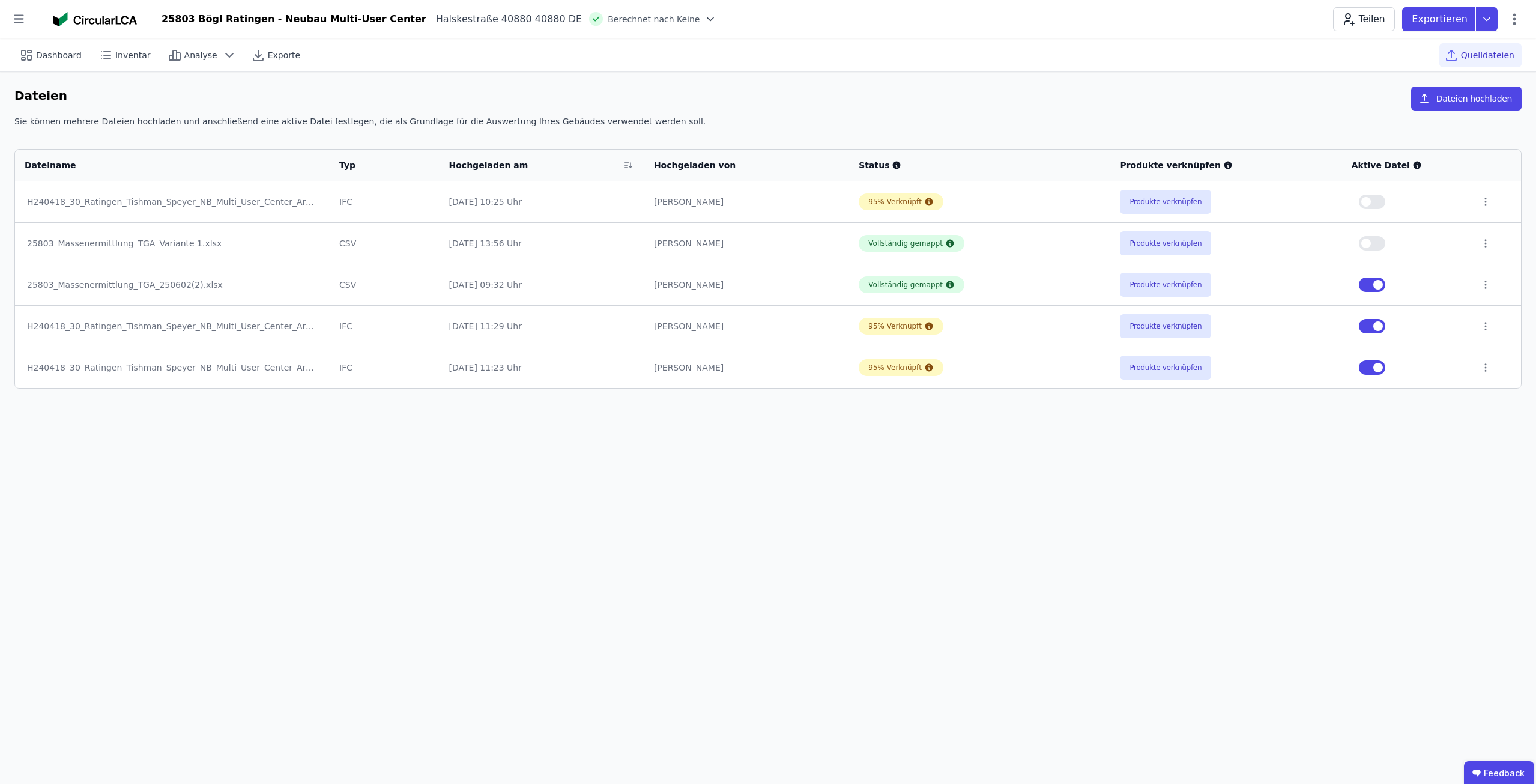
drag, startPoint x: 57, startPoint y: 45, endPoint x: 896, endPoint y: 21, distance: 839.3
click at [57, 45] on div "Dashboard" at bounding box center [52, 55] width 74 height 24
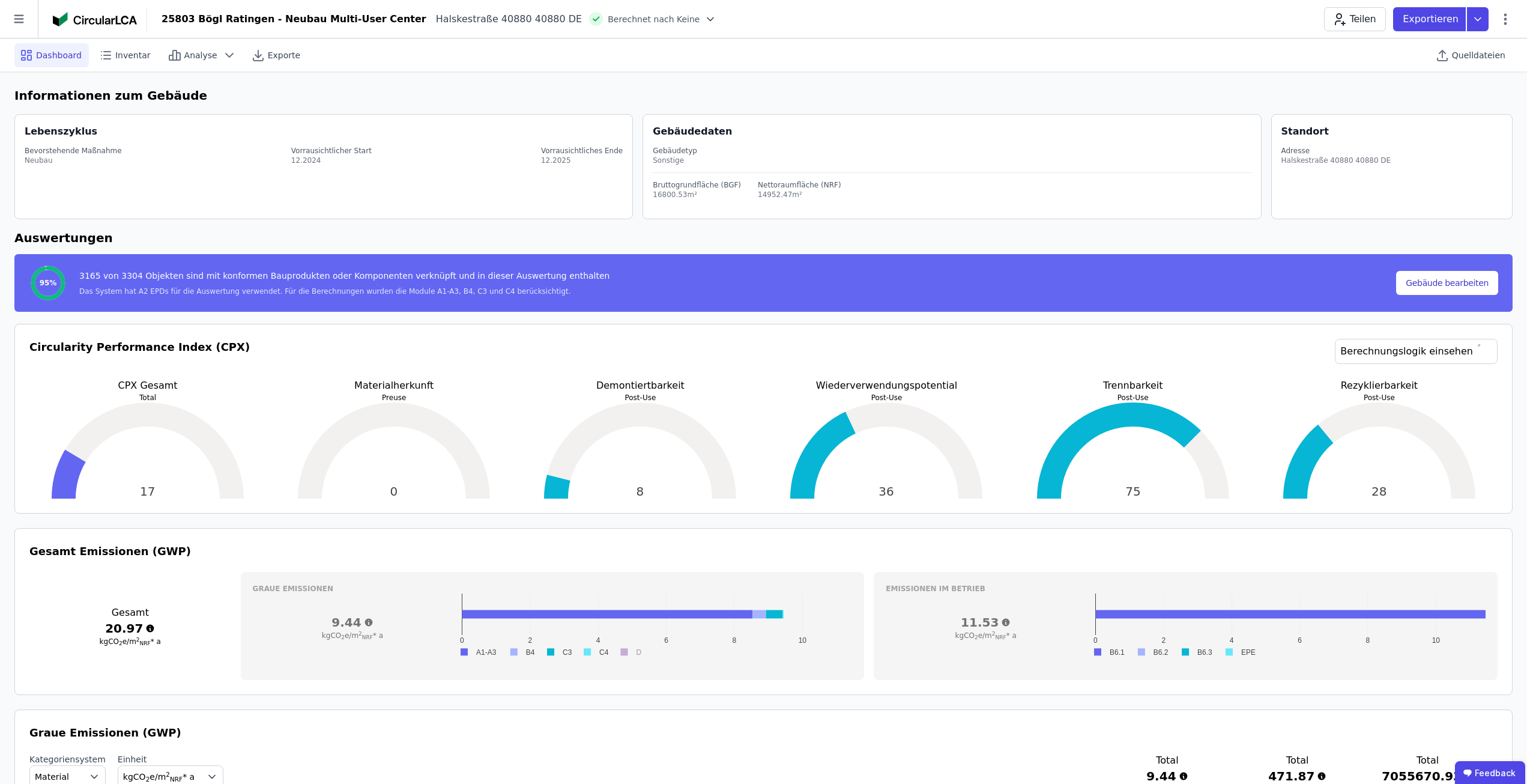
click at [1506, 27] on div "Teilen Exportieren" at bounding box center [1418, 19] width 188 height 24
click at [1505, 25] on icon at bounding box center [1506, 19] width 15 height 15
click at [1479, 118] on span "Emissionen aus Betrieb" at bounding box center [1454, 130] width 97 height 24
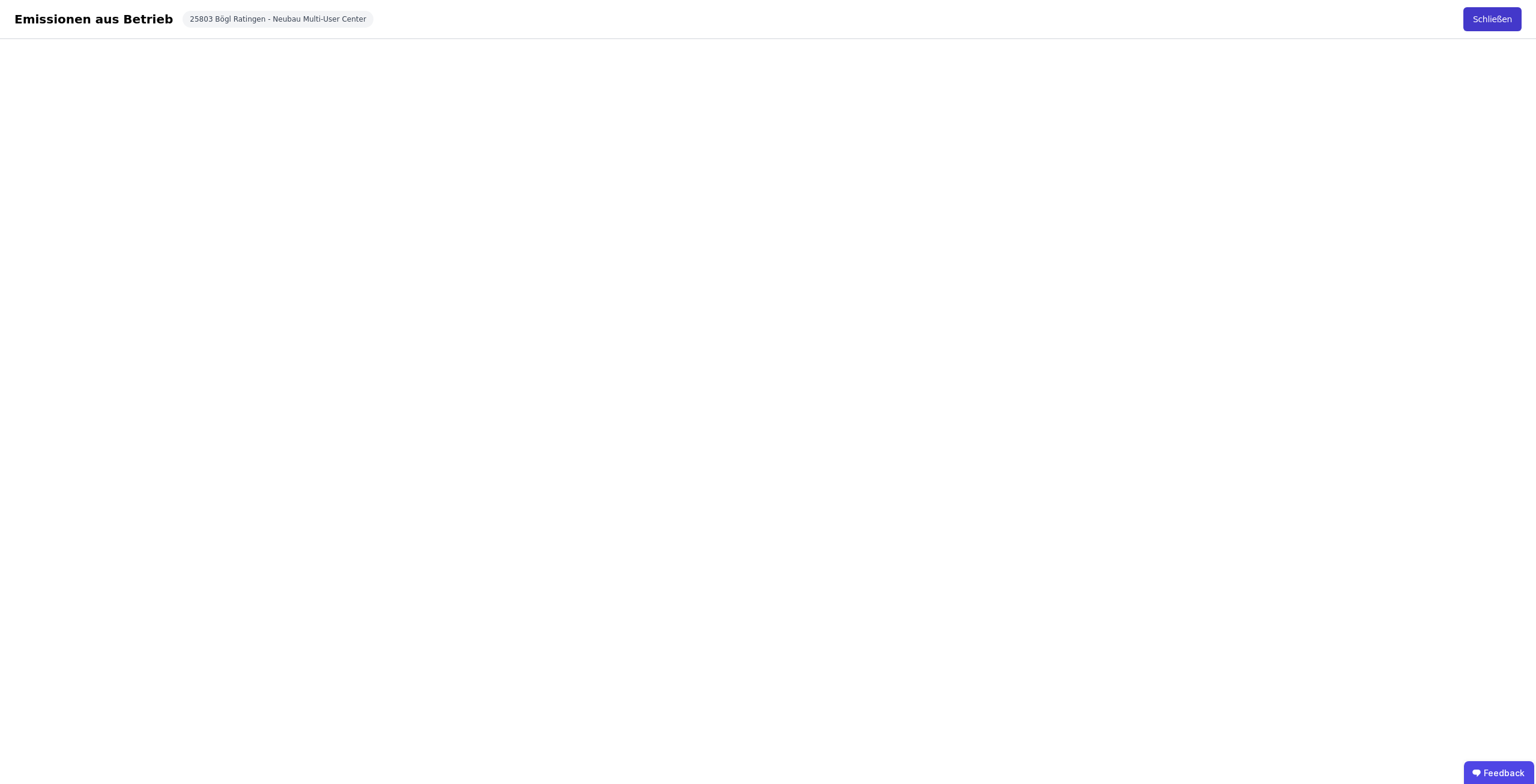
click at [1487, 18] on button "Schließen" at bounding box center [1493, 19] width 59 height 24
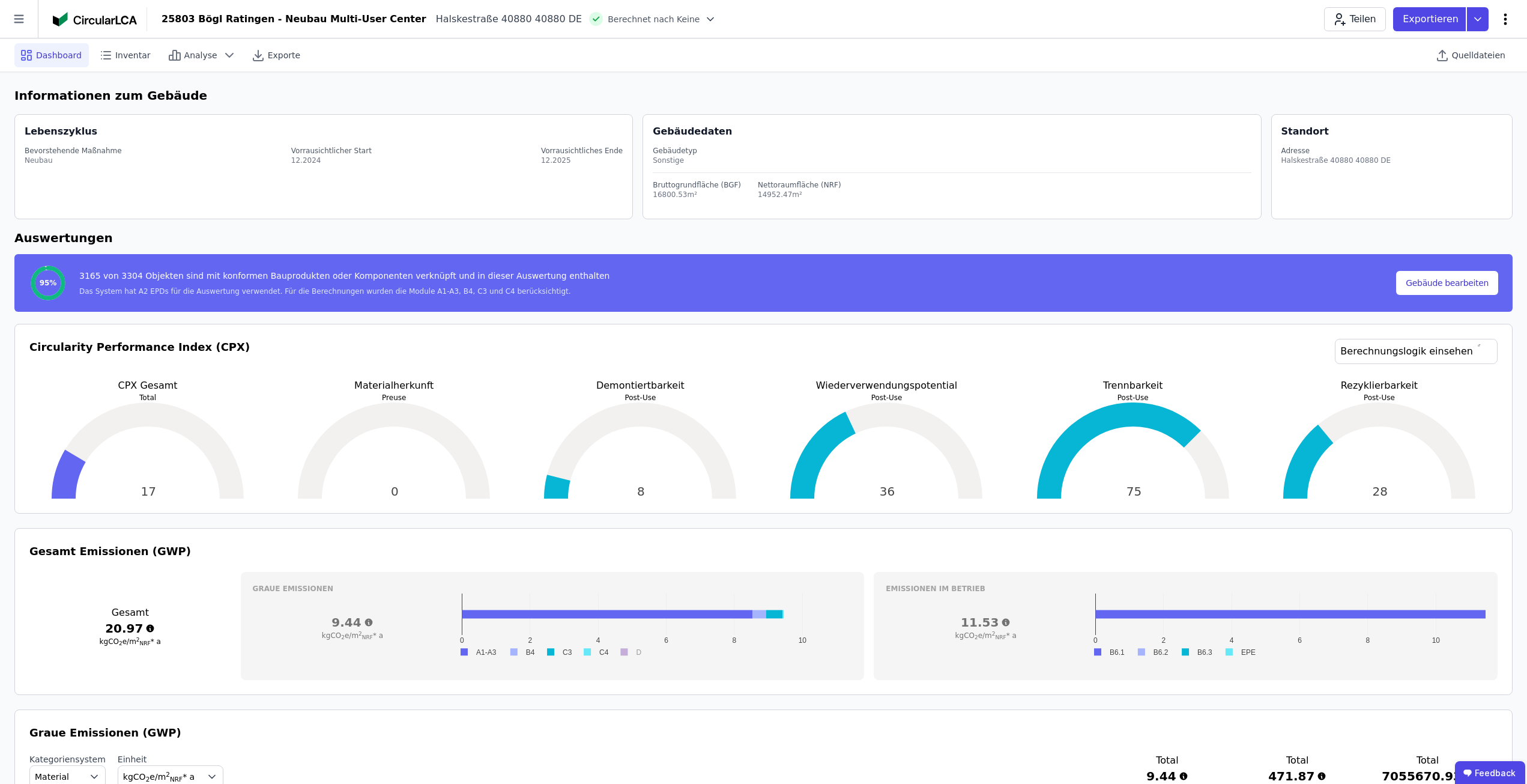
click at [1507, 23] on icon at bounding box center [1506, 19] width 15 height 15
click at [1478, 118] on span "Emissionen aus Betrieb" at bounding box center [1454, 130] width 97 height 24
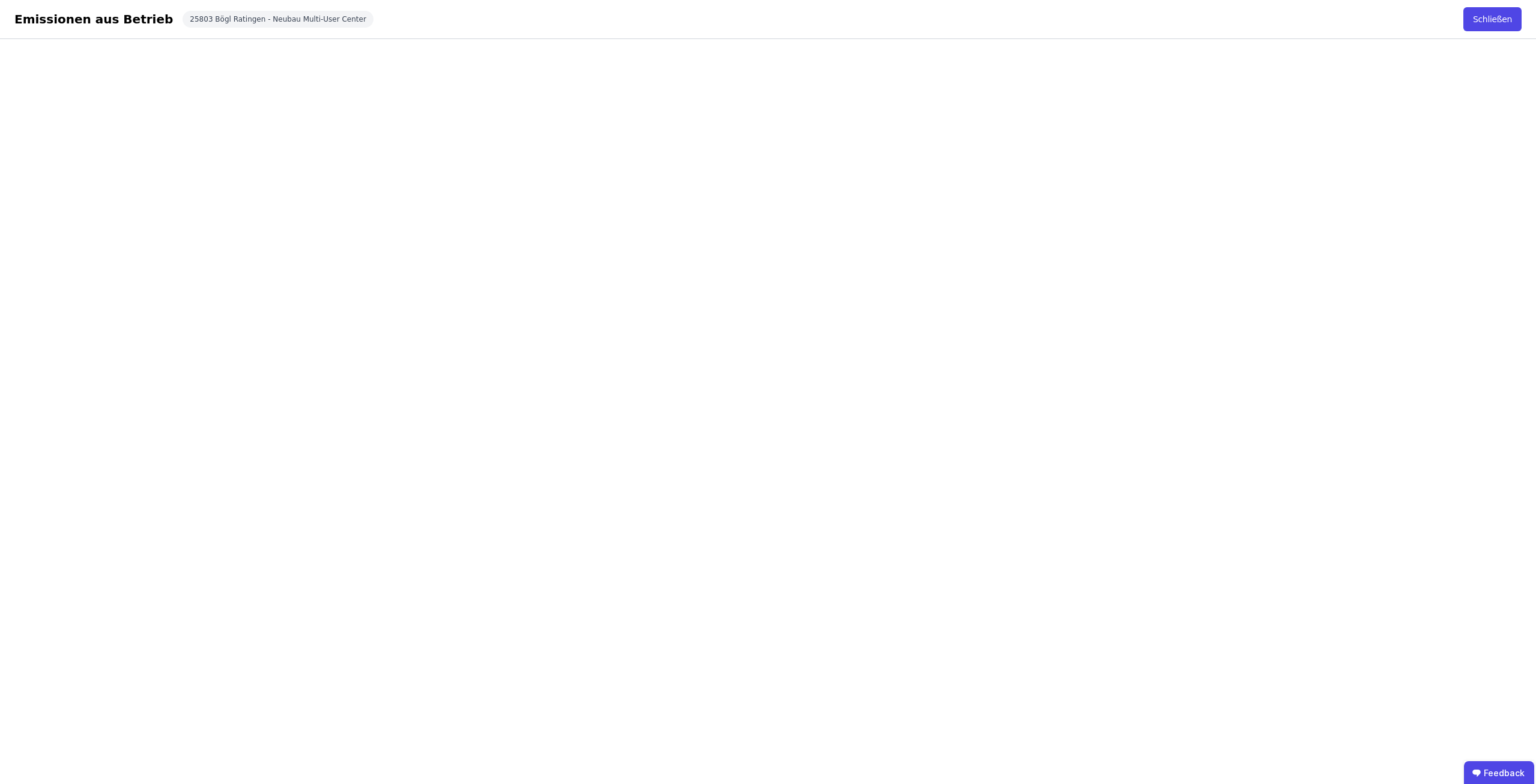
click at [1472, 16] on button "Schließen" at bounding box center [1493, 19] width 59 height 24
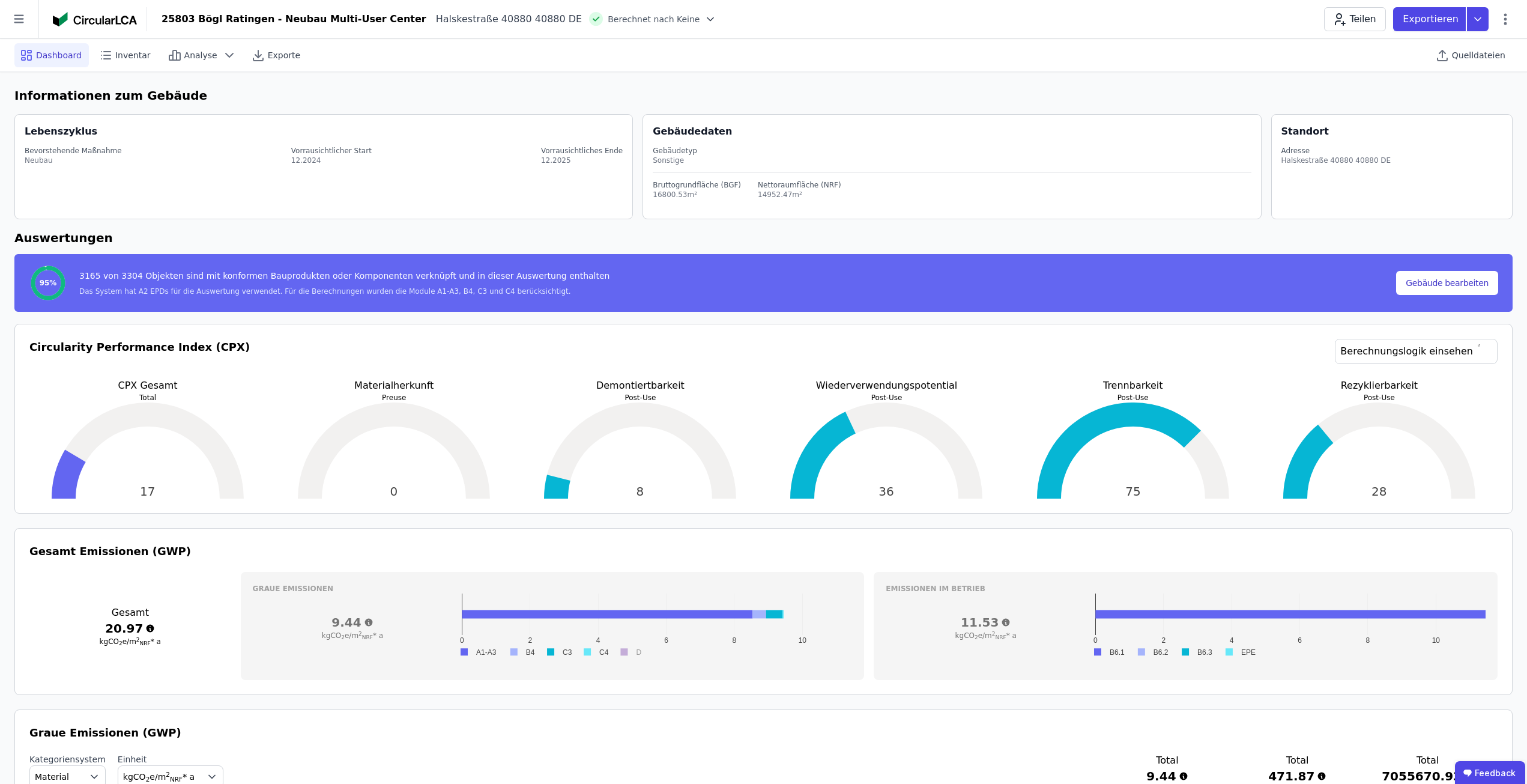
click at [1502, 26] on div "Teilen Exportieren" at bounding box center [1418, 19] width 188 height 24
click at [1502, 25] on icon at bounding box center [1506, 19] width 15 height 15
click at [1432, 118] on span "Emissionen aus Betrieb" at bounding box center [1454, 130] width 97 height 24
